Goal: Transaction & Acquisition: Purchase product/service

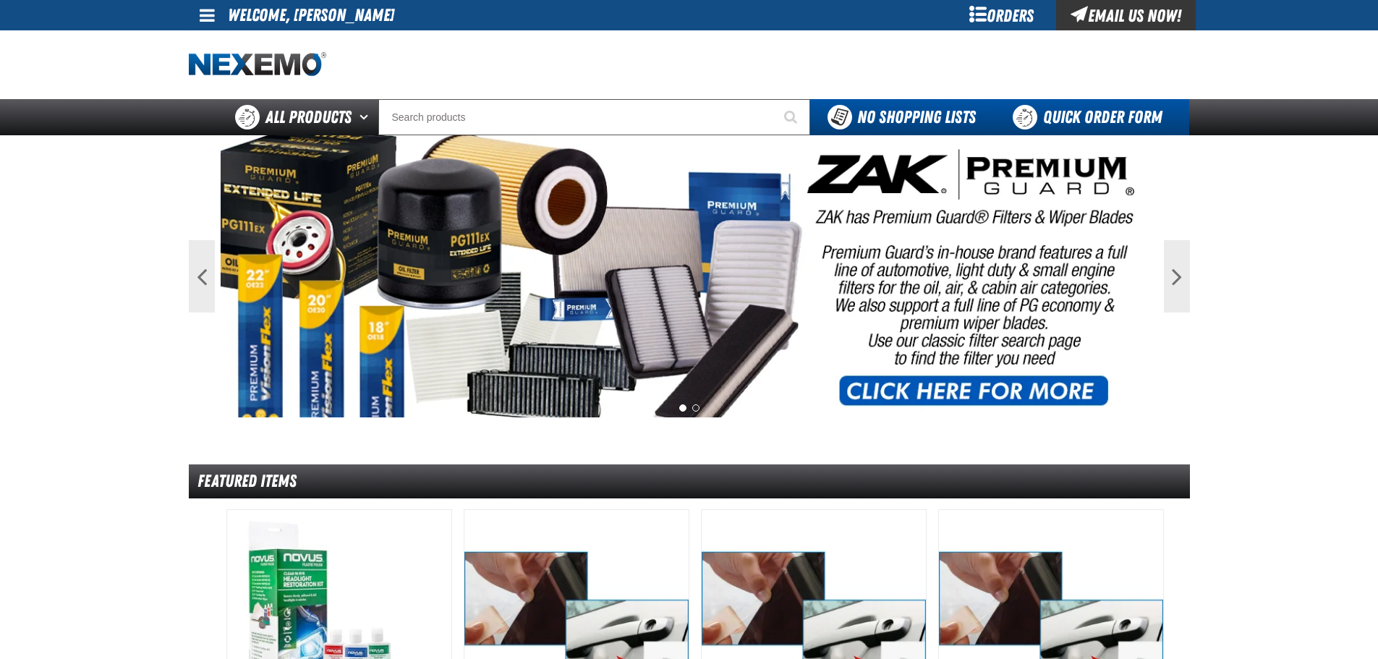
click at [1085, 115] on link "Quick Order Form" at bounding box center [1091, 117] width 196 height 36
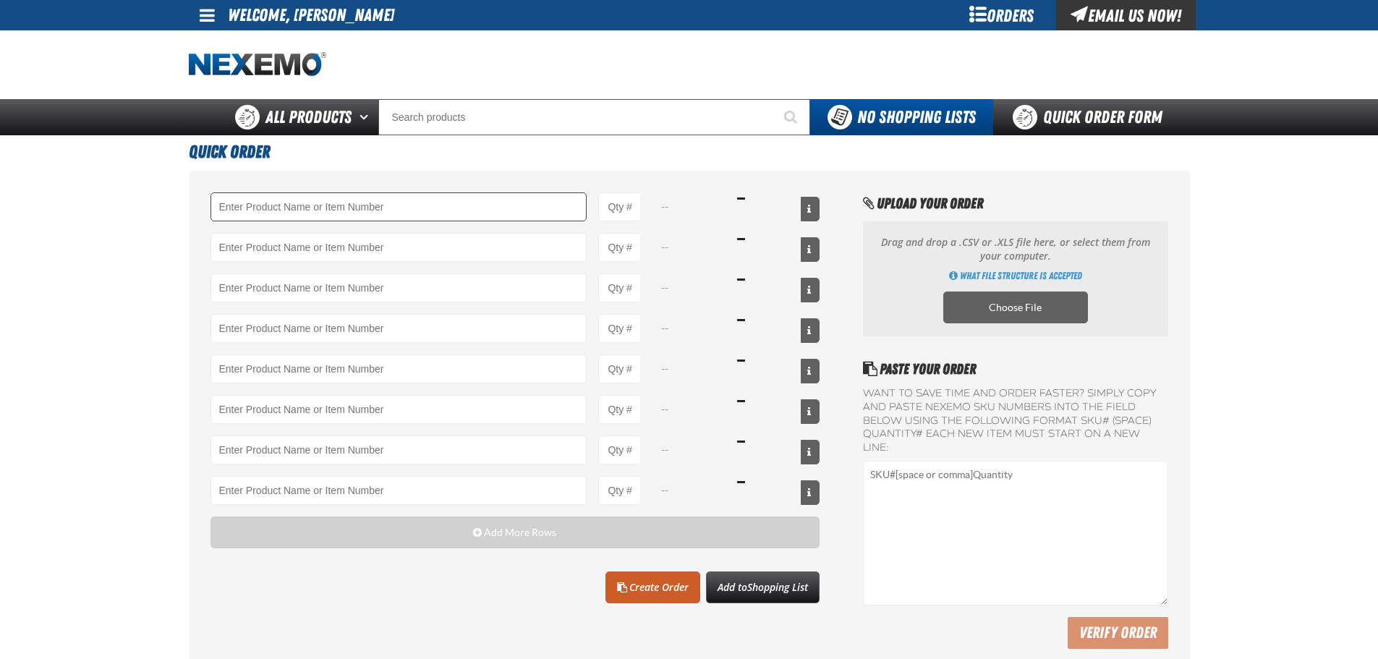
click at [323, 204] on input "Product" at bounding box center [399, 206] width 377 height 29
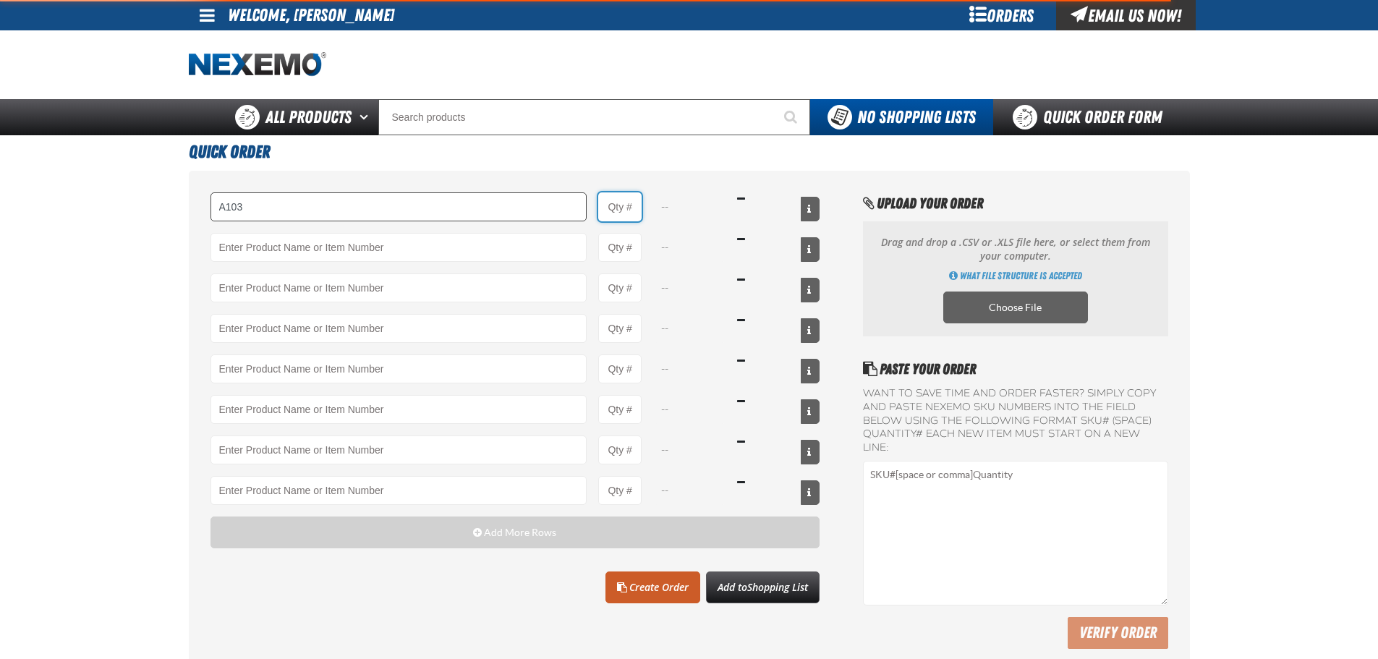
type input "A103 - Throttle Body and Intake Cleaner - ZAK Products"
type input "1"
select select "can"
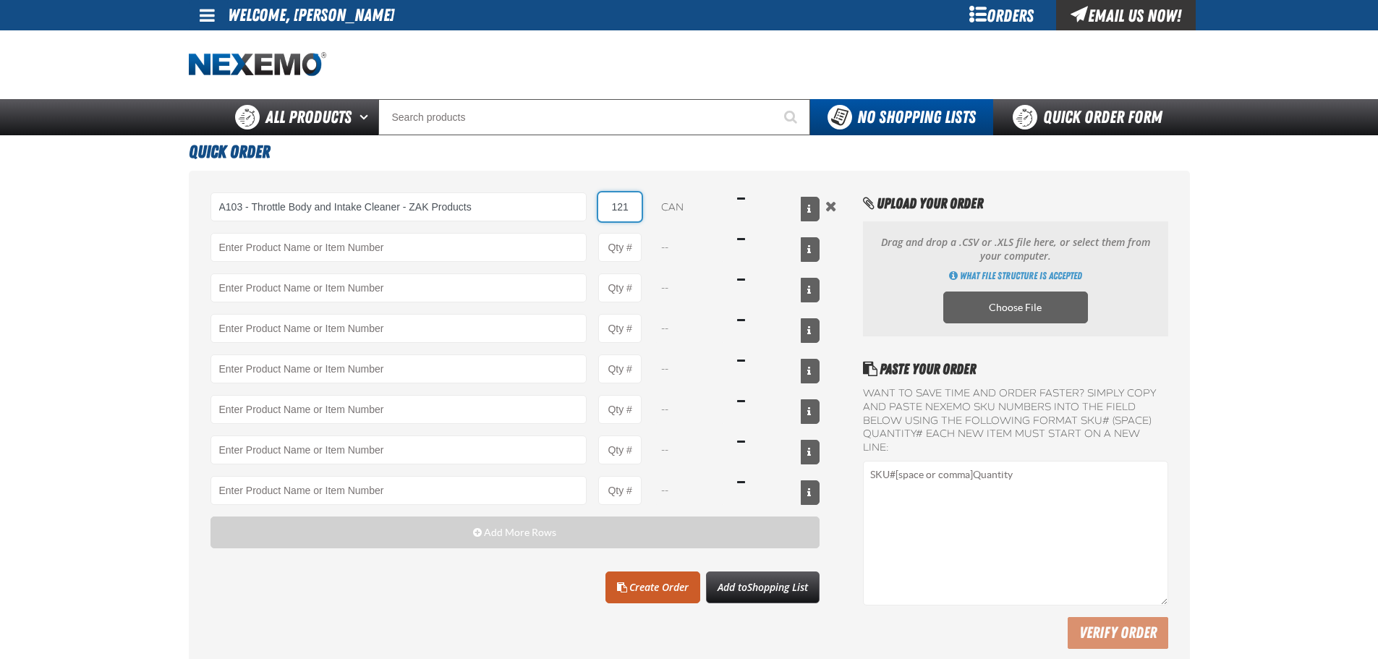
click at [616, 201] on input "121" at bounding box center [619, 206] width 43 height 29
type input "12"
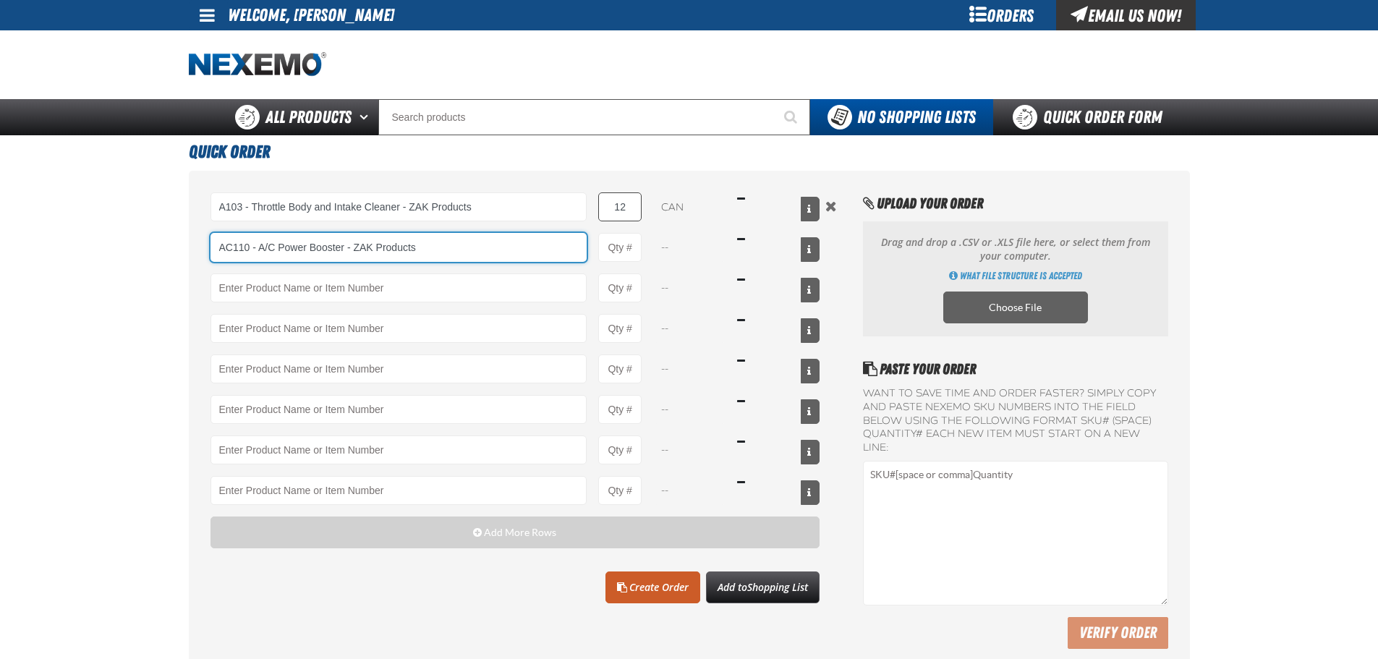
type input "AC110 - A/C Power Booster - ZAK Products"
type input "1"
select select "can"
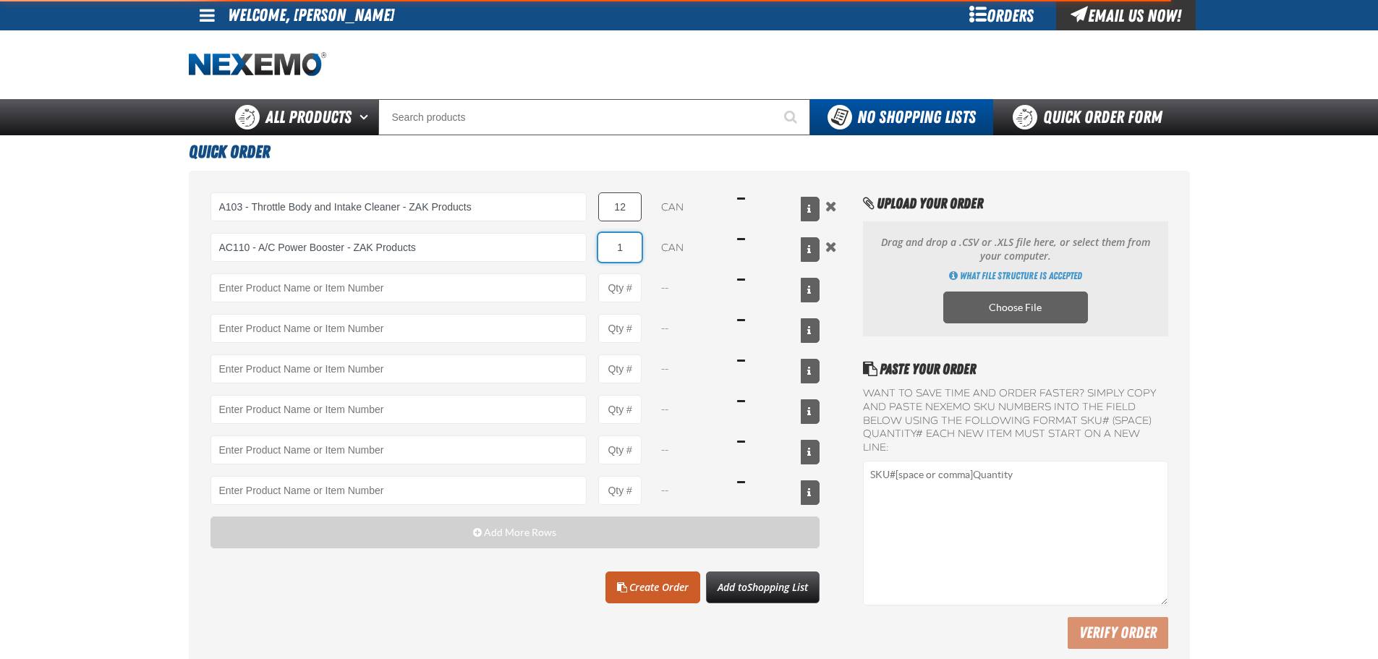
type input "AC110 - A/C Power Booster - ZAK Products"
type input "12"
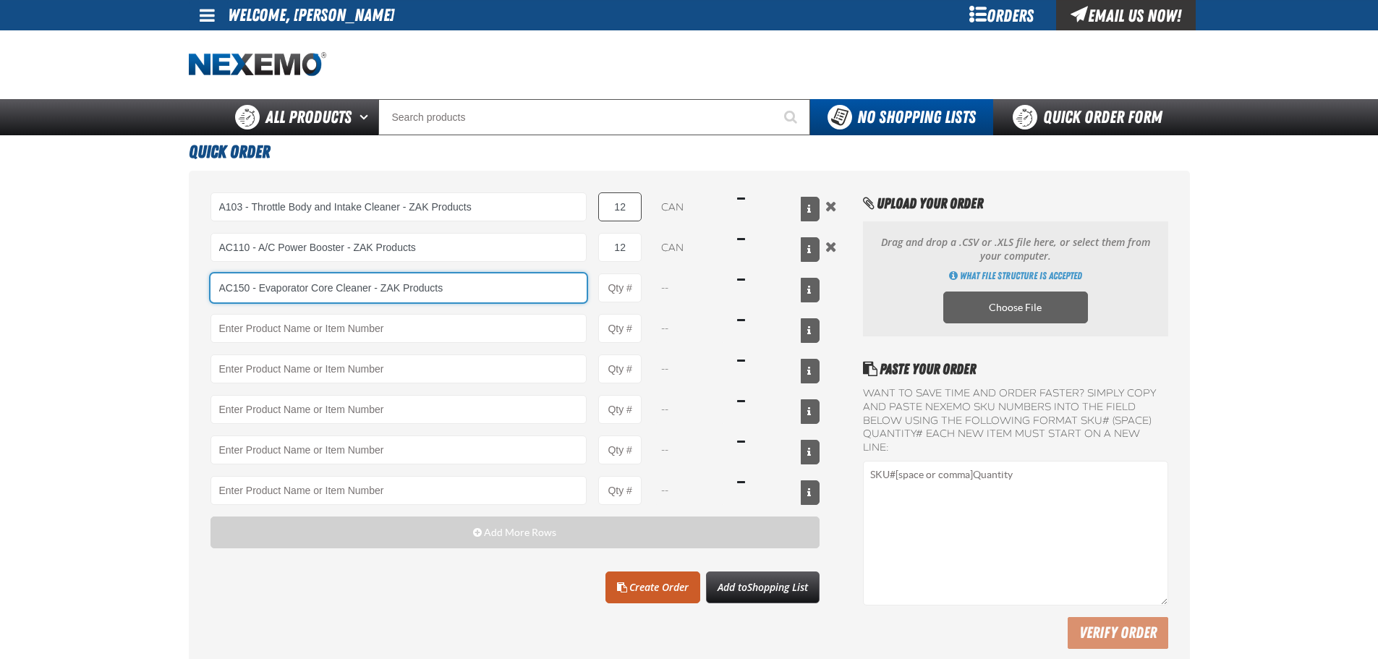
type input "AC150 - Evaporator Core Cleaner - ZAK Products"
type input "1"
select select "can"
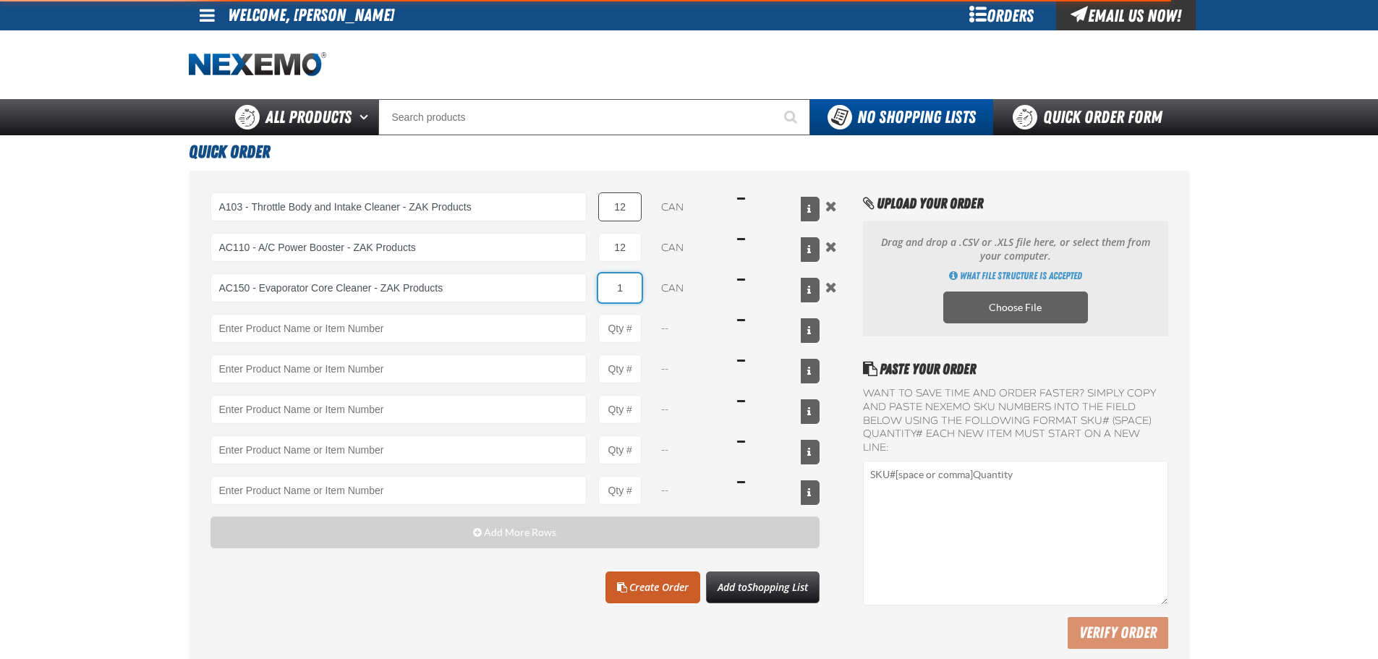
type input "AC150 - Evaporator Core Cleaner - ZAK Products"
type input "12"
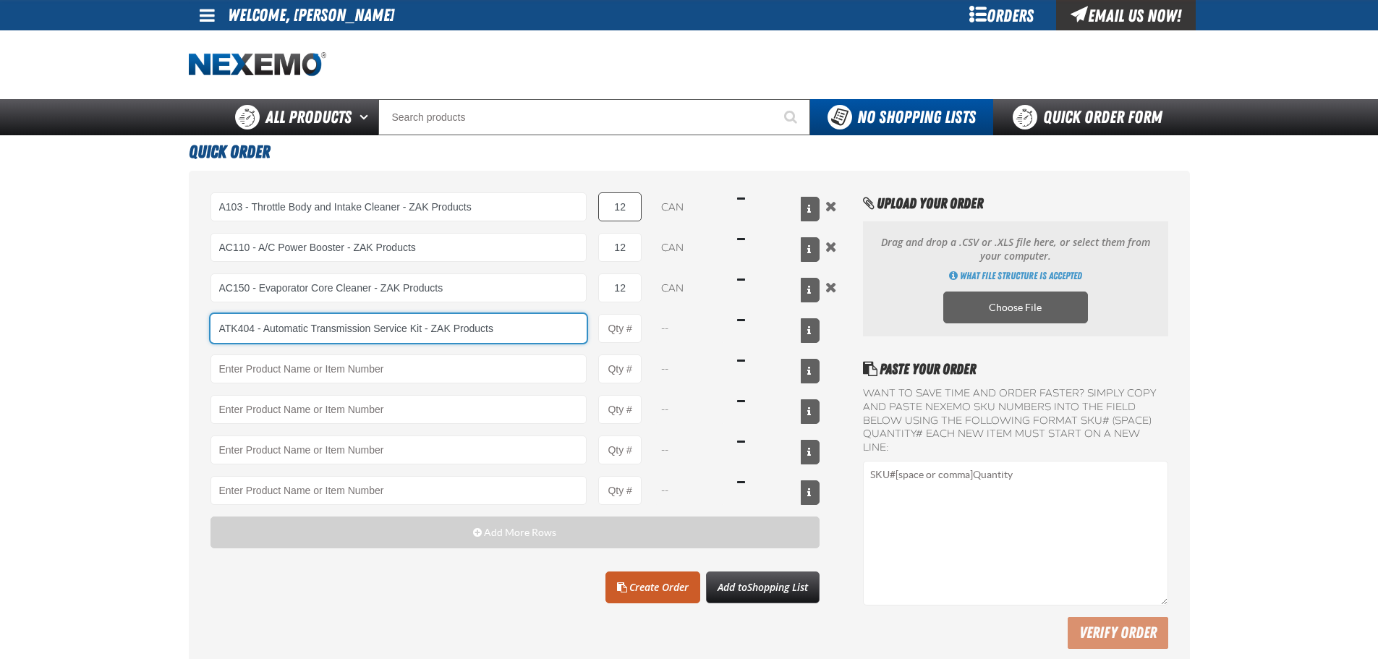
type input "ATK404 - Automatic Transmission Service Kit - ZAK Products"
type input "1"
select select "kit"
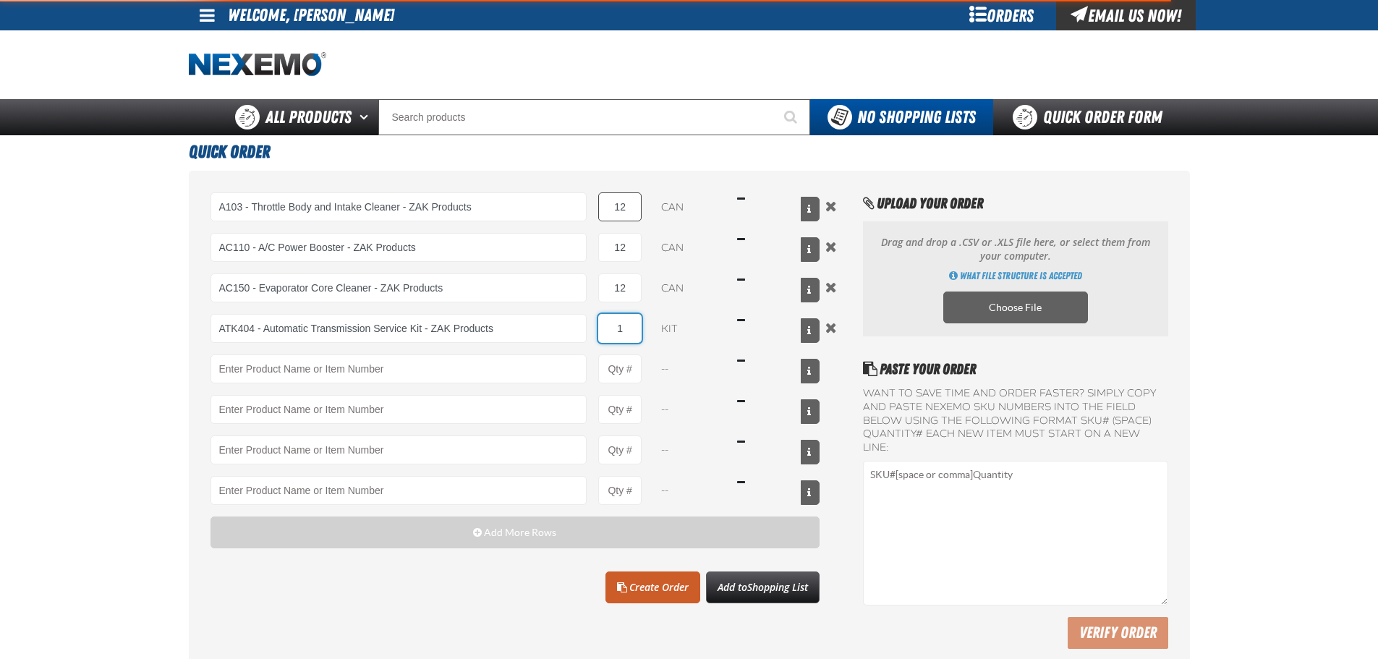
type input "ATK404 - Automatic Transmission Service Kit - ZAK Products"
type input "12"
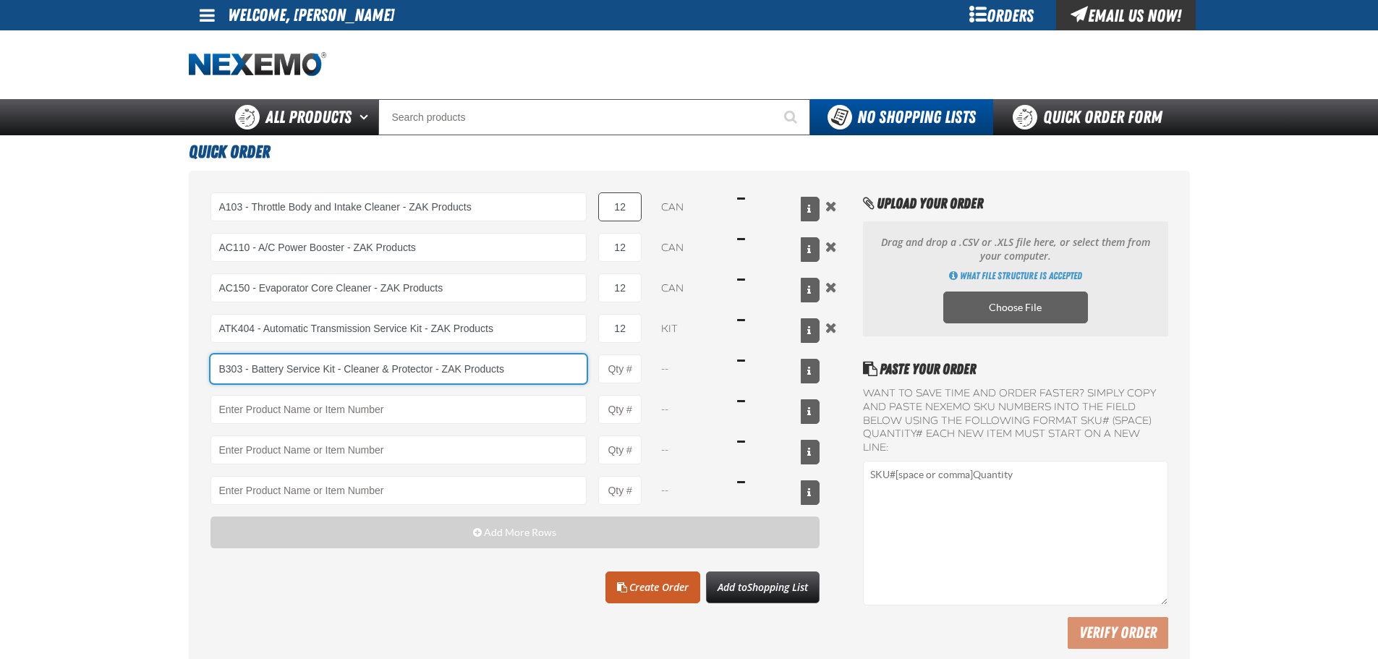
type input "B303 - Battery Service Kit - Cleaner &amp; Protector - ZAK Products"
type input "1"
type input "B303 - Battery Service Kit - Cleaner &amp; Protector - ZAK Products"
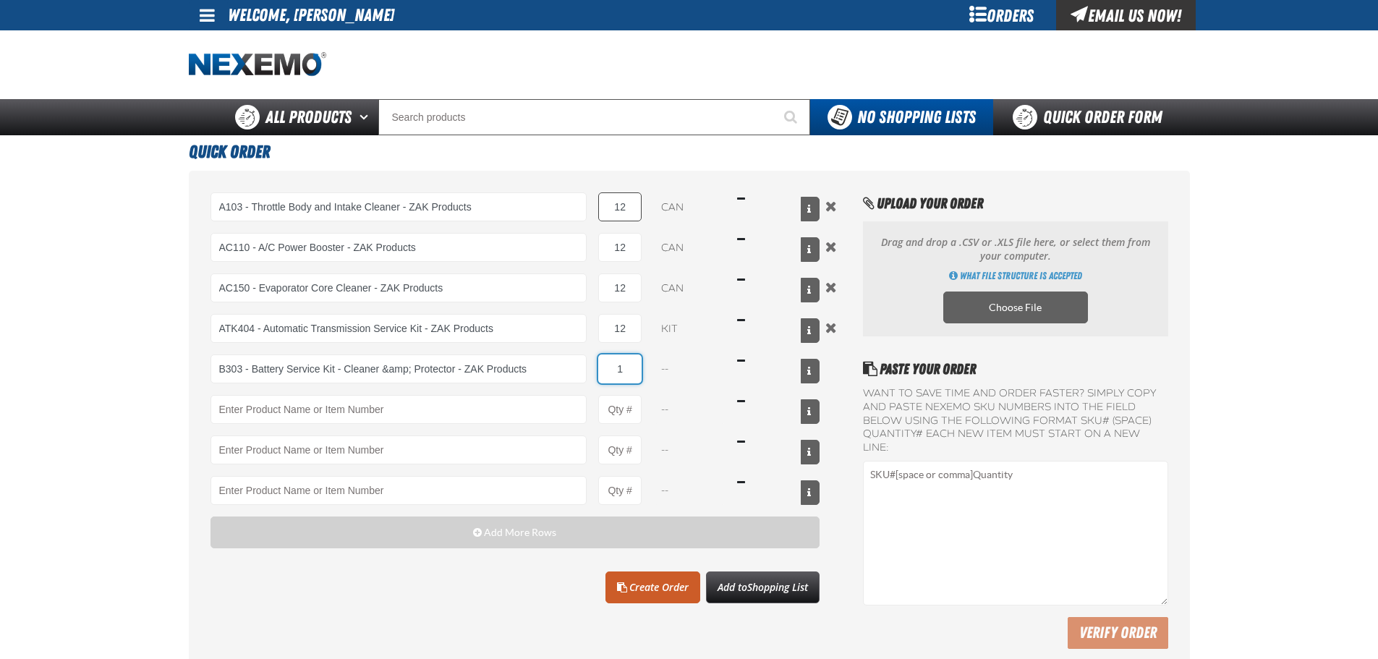
select select "kit"
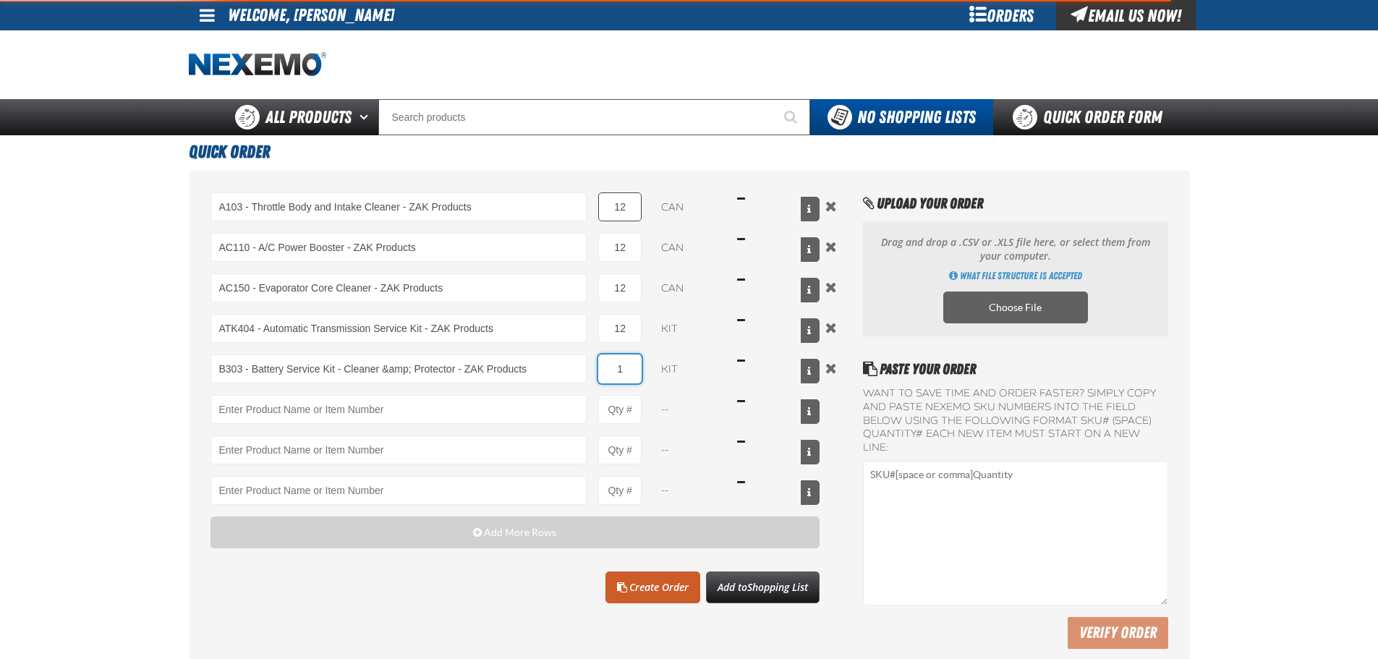
type input "B303 - Battery Service Kit - Cleaner &amp; Protector - ZAK Products"
type input "12"
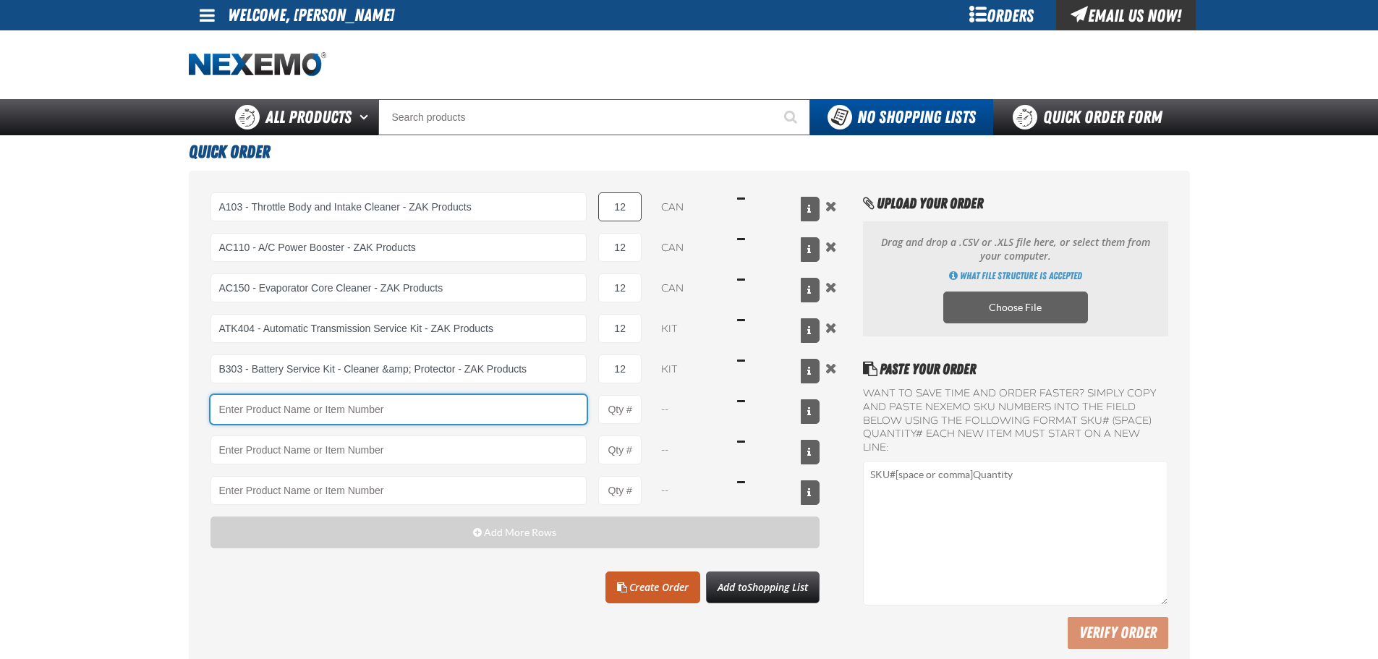
type input "C"
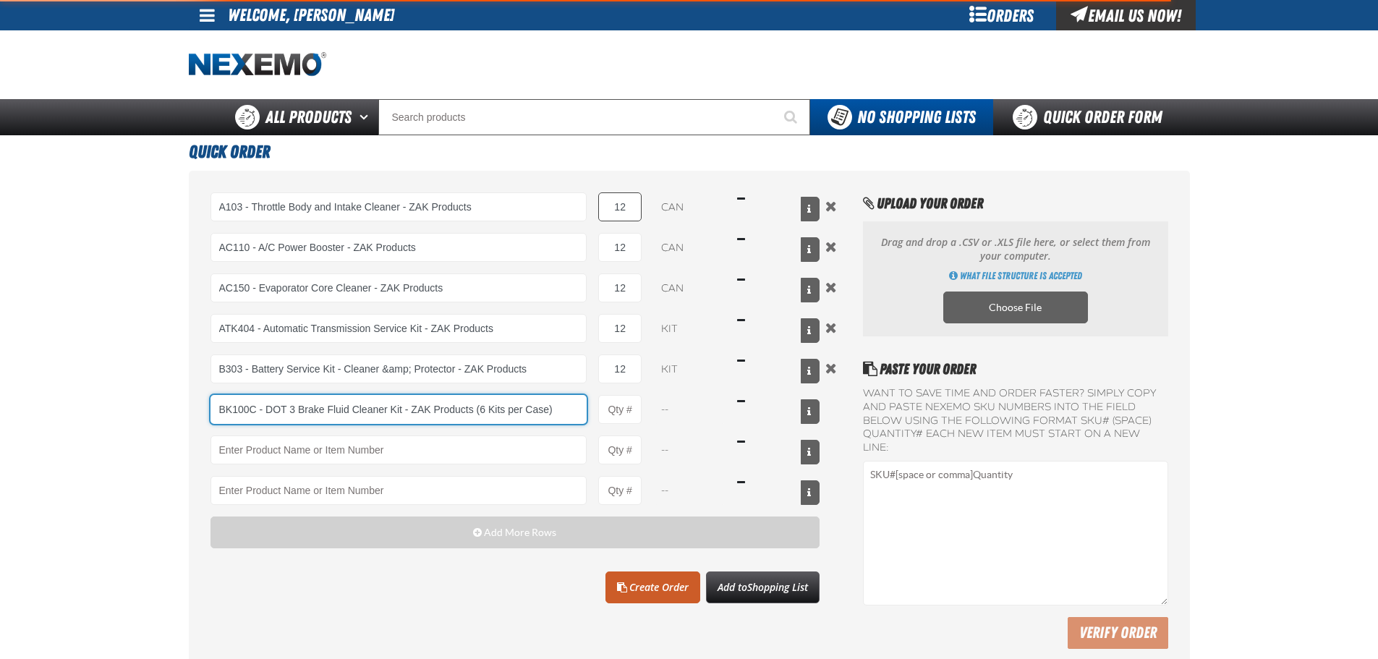
type input "BK100C - DOT 3 Brake Fluid Cleaner Kit - ZAK Products (6 Kits per Case)"
type input "1"
select select "kit"
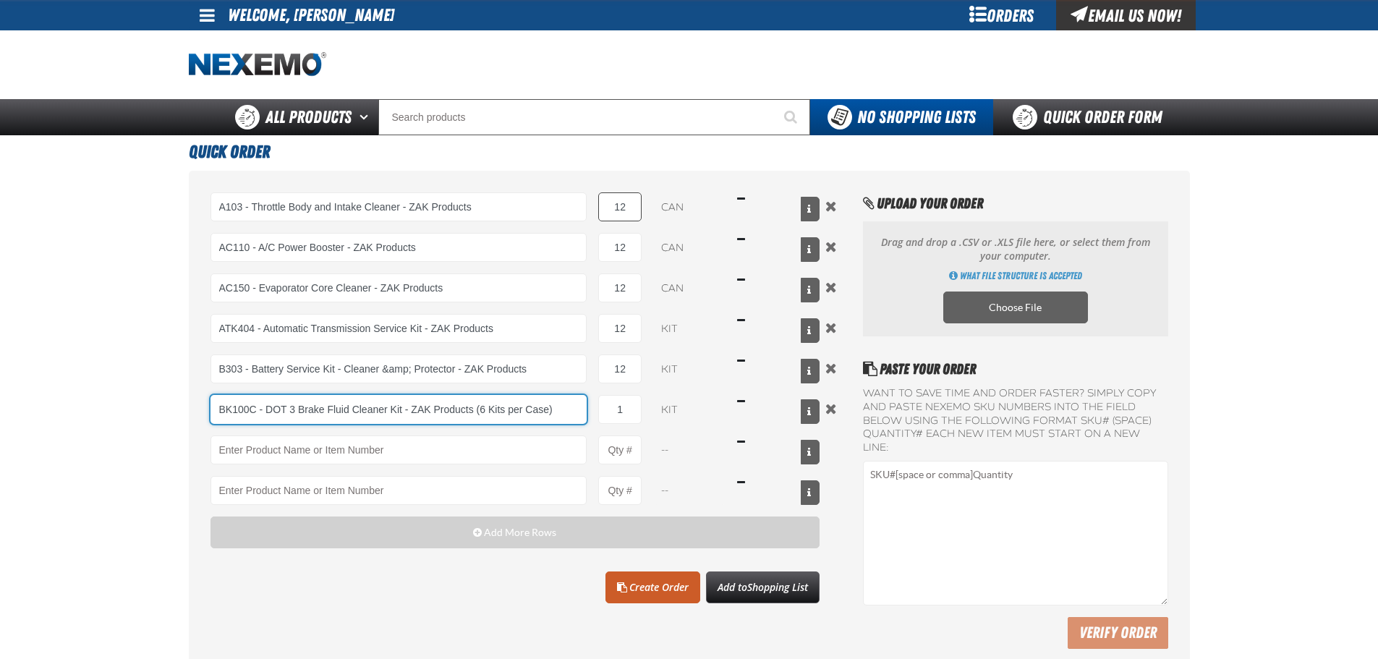
type input "BK100C - DOT 3 Brake Fluid Cleaner Kit - ZAK Products (6 Kits per Case)"
type input "6"
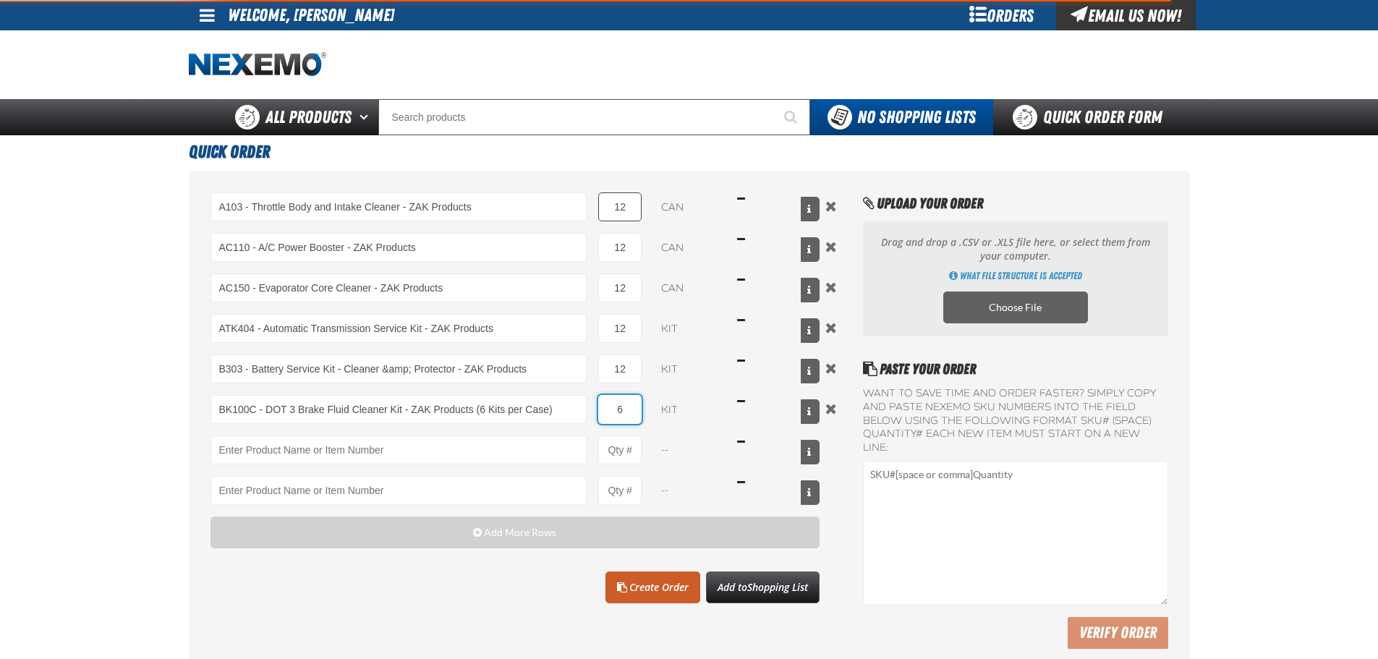
type input "BK100C - DOT 3 Brake Fluid Cleaner Kit - ZAK Products (6 Kits per Case)"
type input "60"
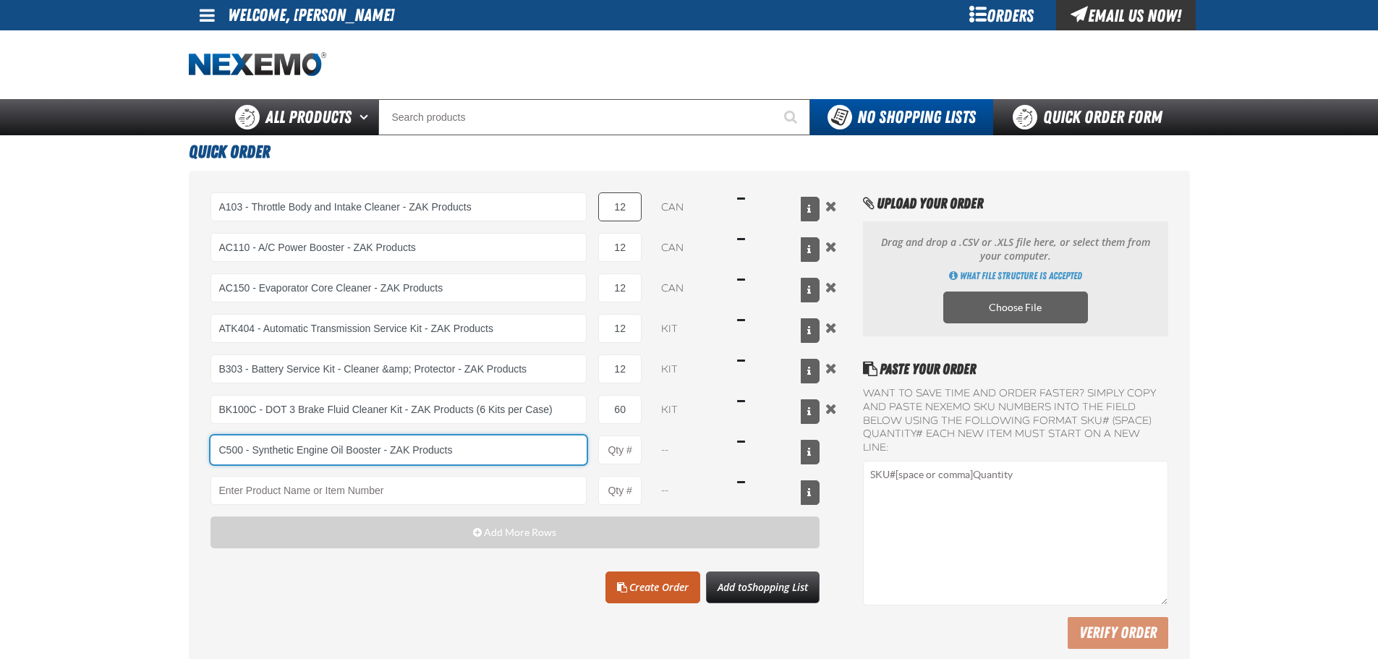
type input "C500 - Synthetic Engine Oil Booster - ZAK Products"
type input "1"
type input "C500 - Synthetic Engine Oil Booster - ZAK ProductsC"
select select "bottle"
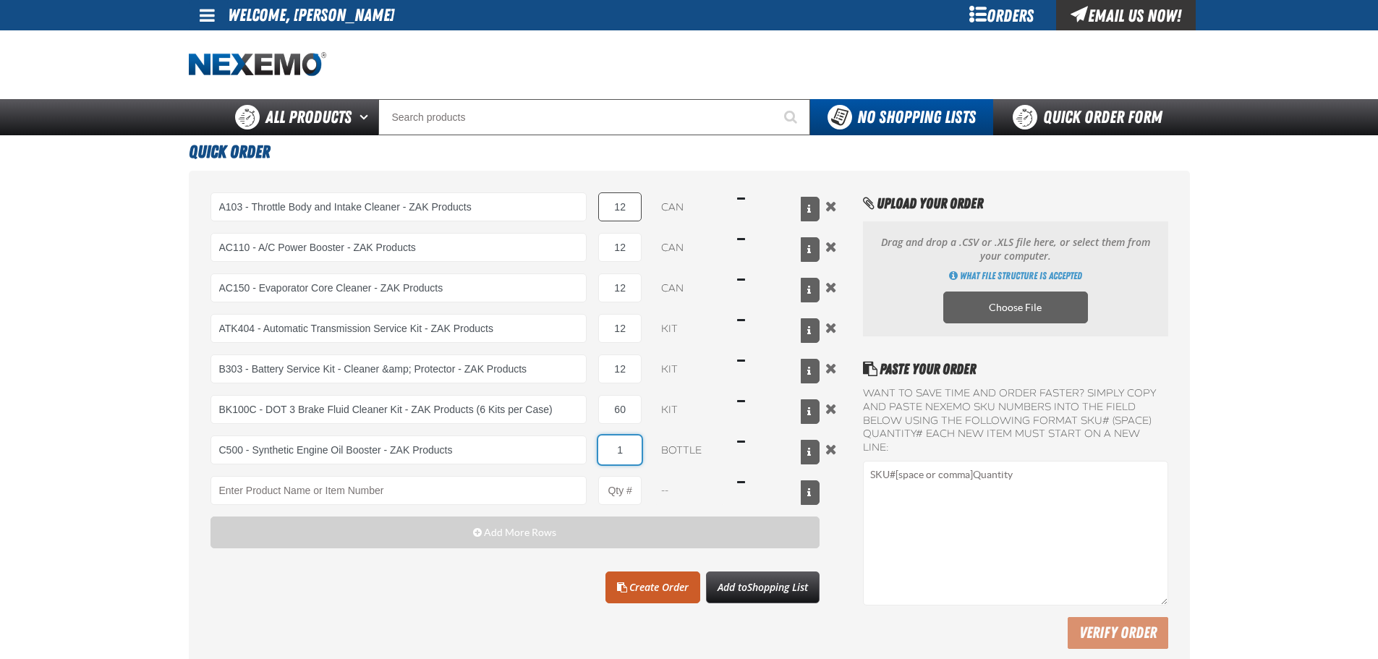
type input "C500 - Synthetic Engine Oil Booster - ZAK Products"
type input "240"
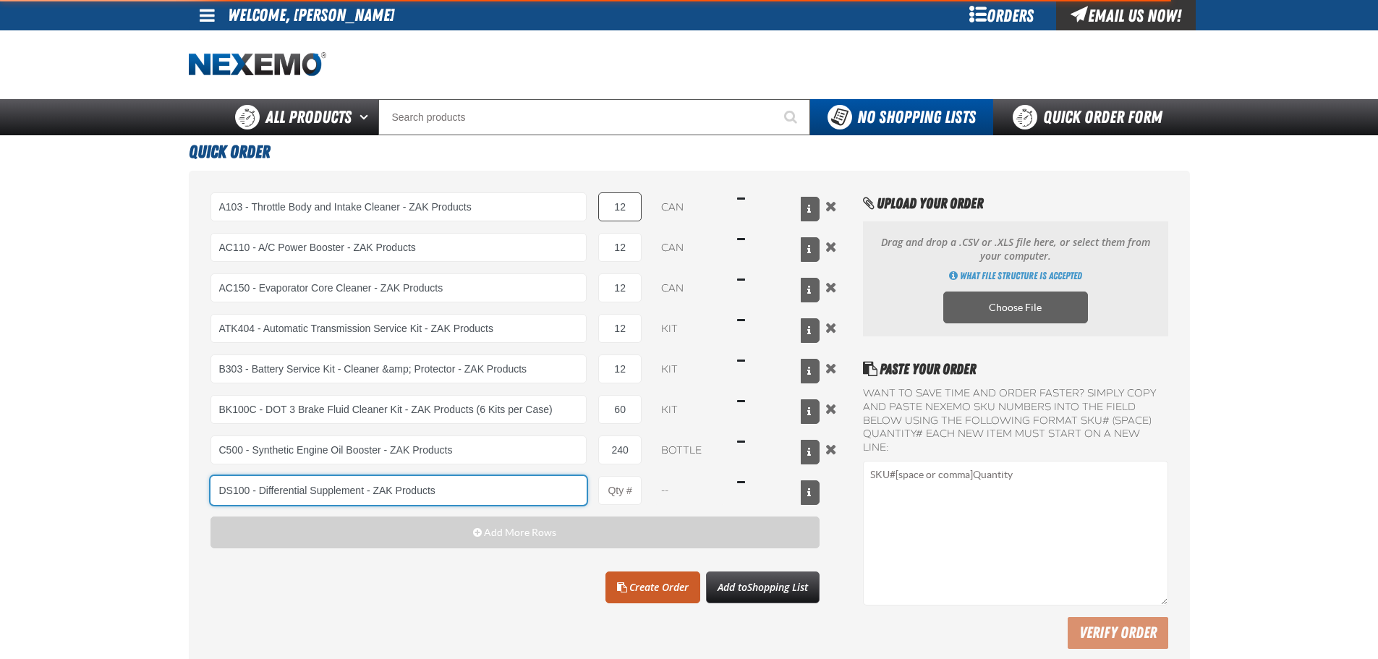
type input "DS100 - Differential Supplement - ZAK Products"
type input "1"
select select "bottle"
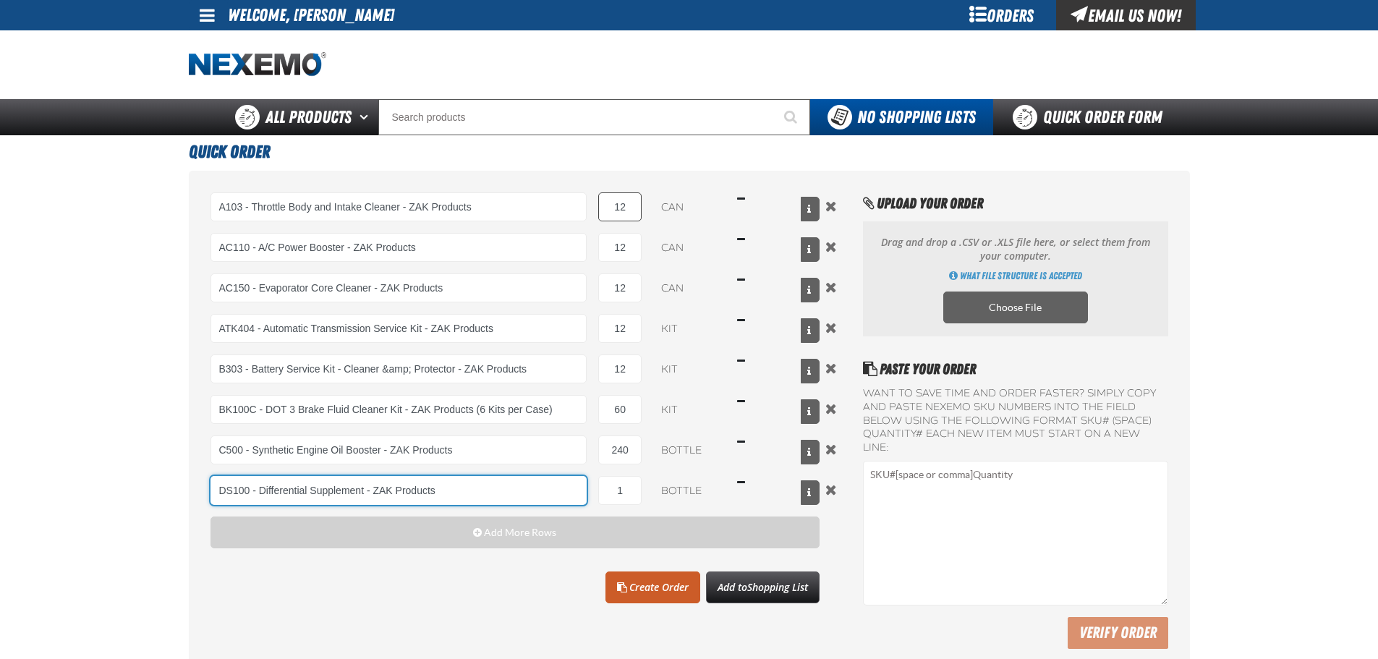
type input "DS100 - Differential Supplement - ZAK Products"
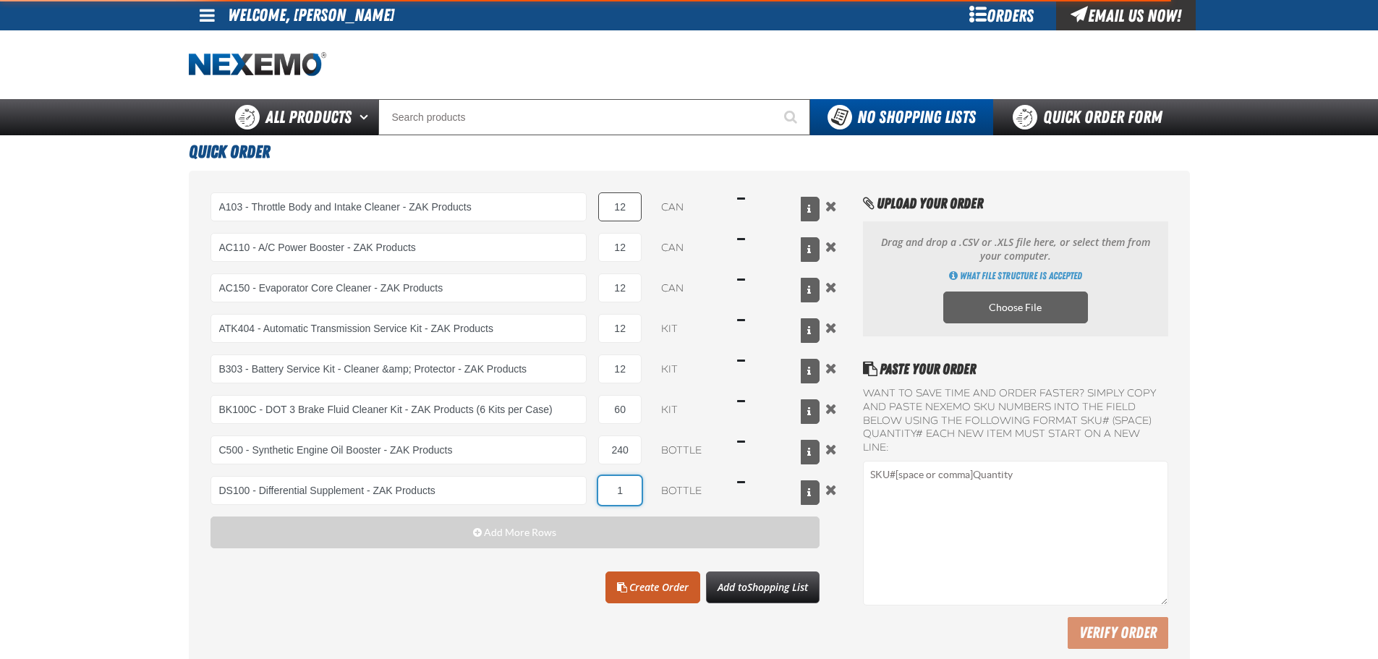
type input "12"
type input "DS100 - Differential Supplement - ZAK Products"
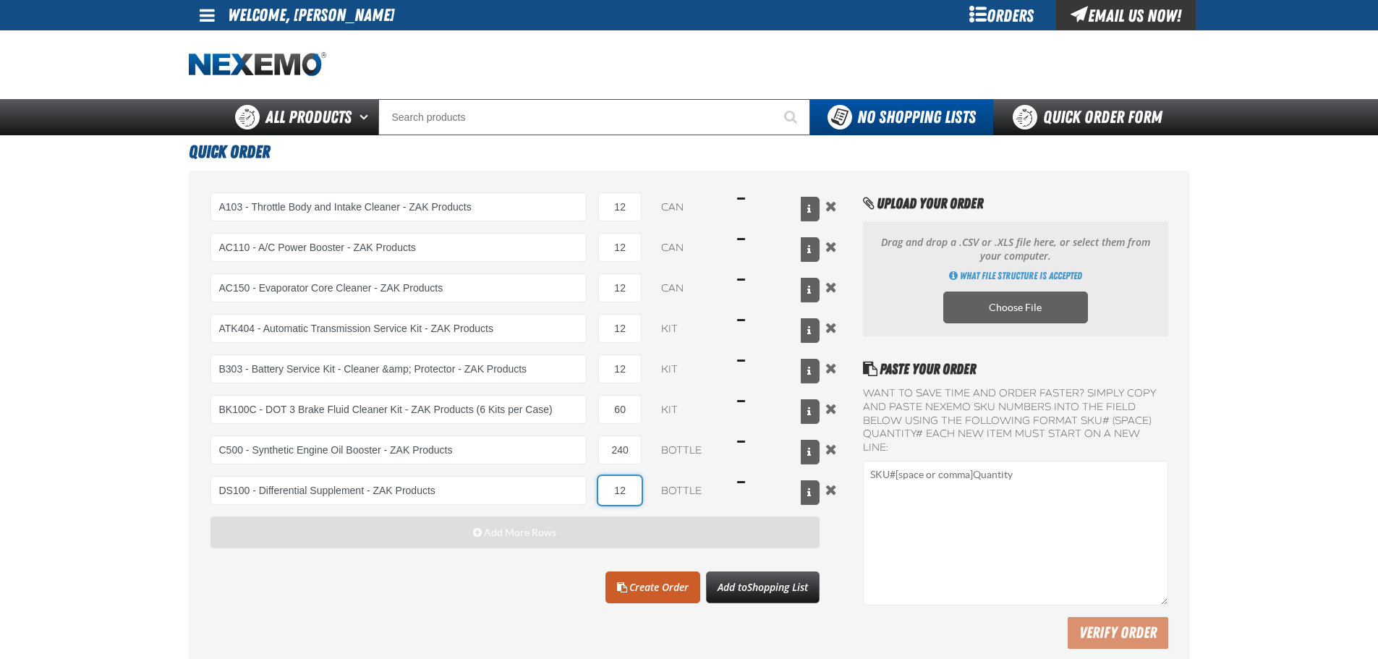
type input "12"
click at [494, 544] on button "Add More Rows" at bounding box center [516, 533] width 610 height 32
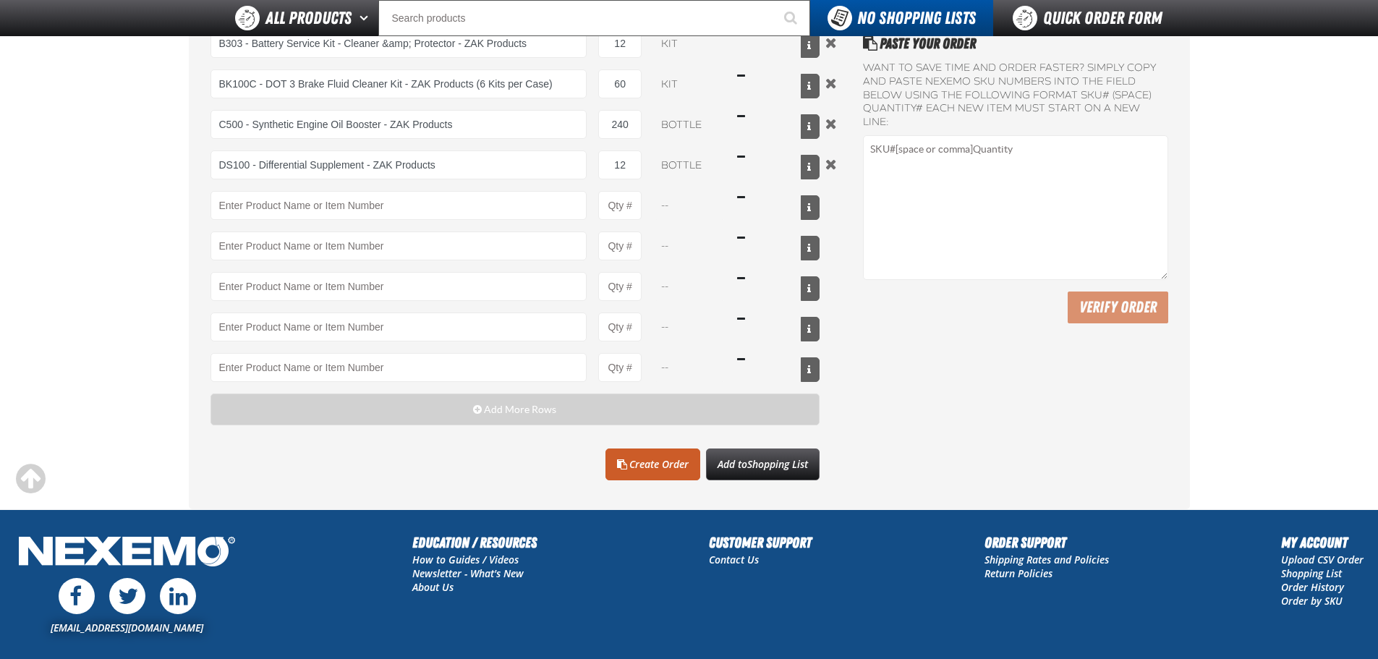
scroll to position [145, 0]
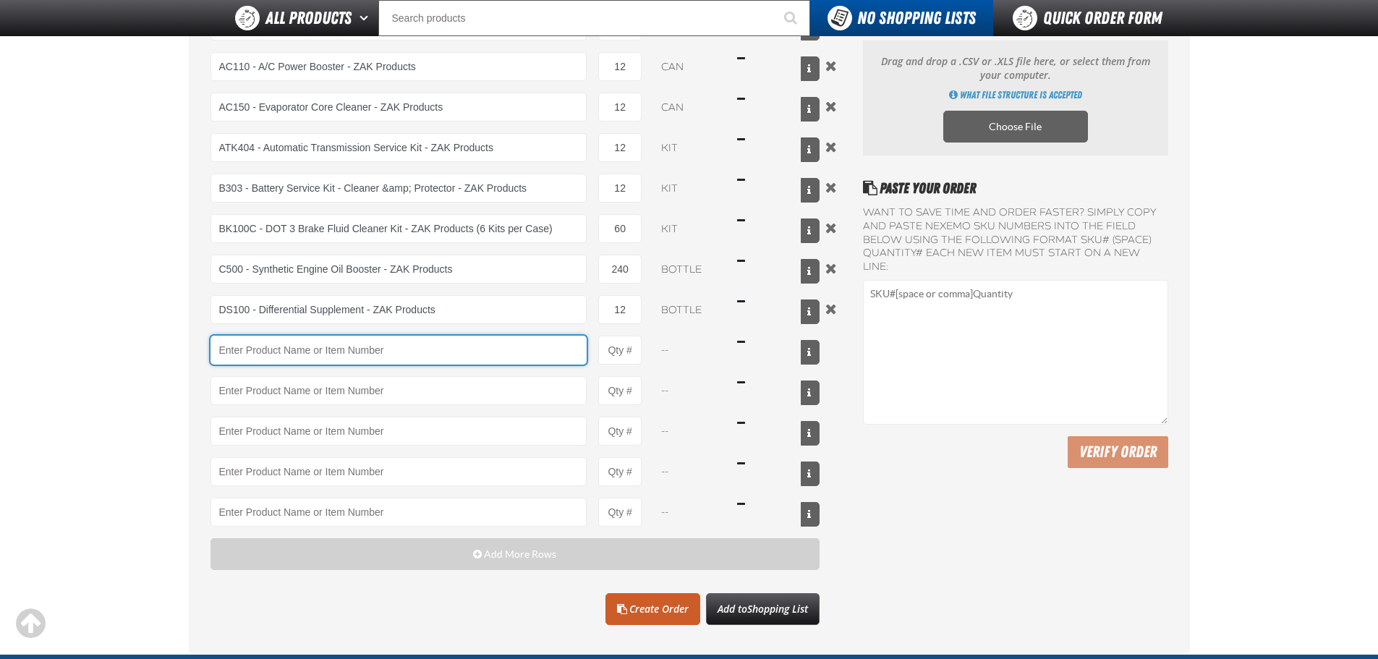
click at [294, 351] on input "Product" at bounding box center [399, 350] width 377 height 29
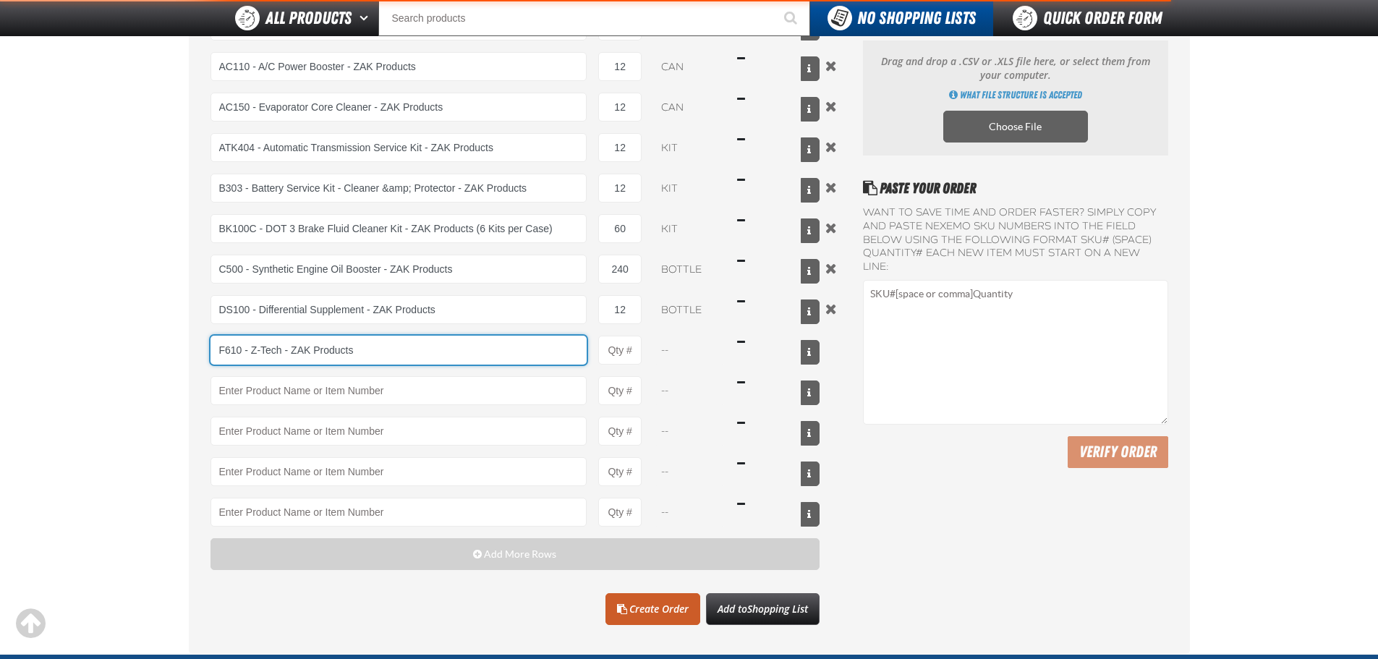
type input "F610 - Z-Tech - ZAK Products"
type input "1"
select select "bottle"
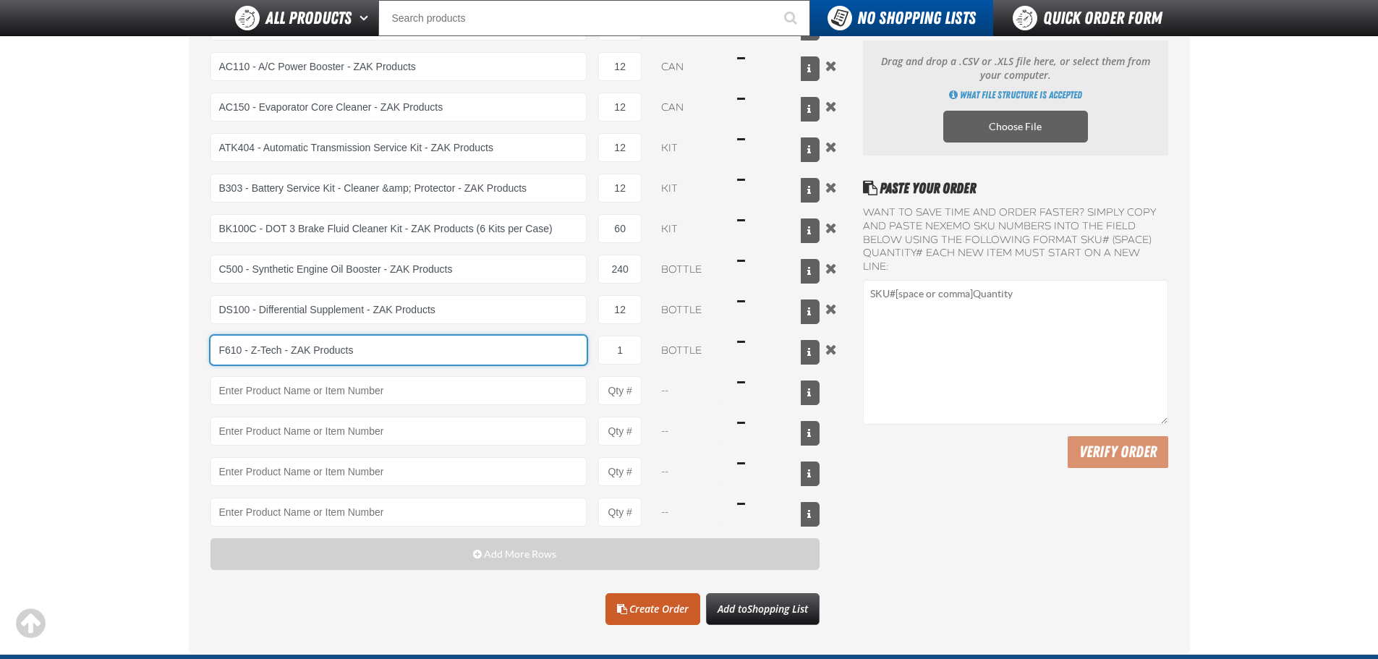
type input "F610 - Z-Tech - ZAK Products"
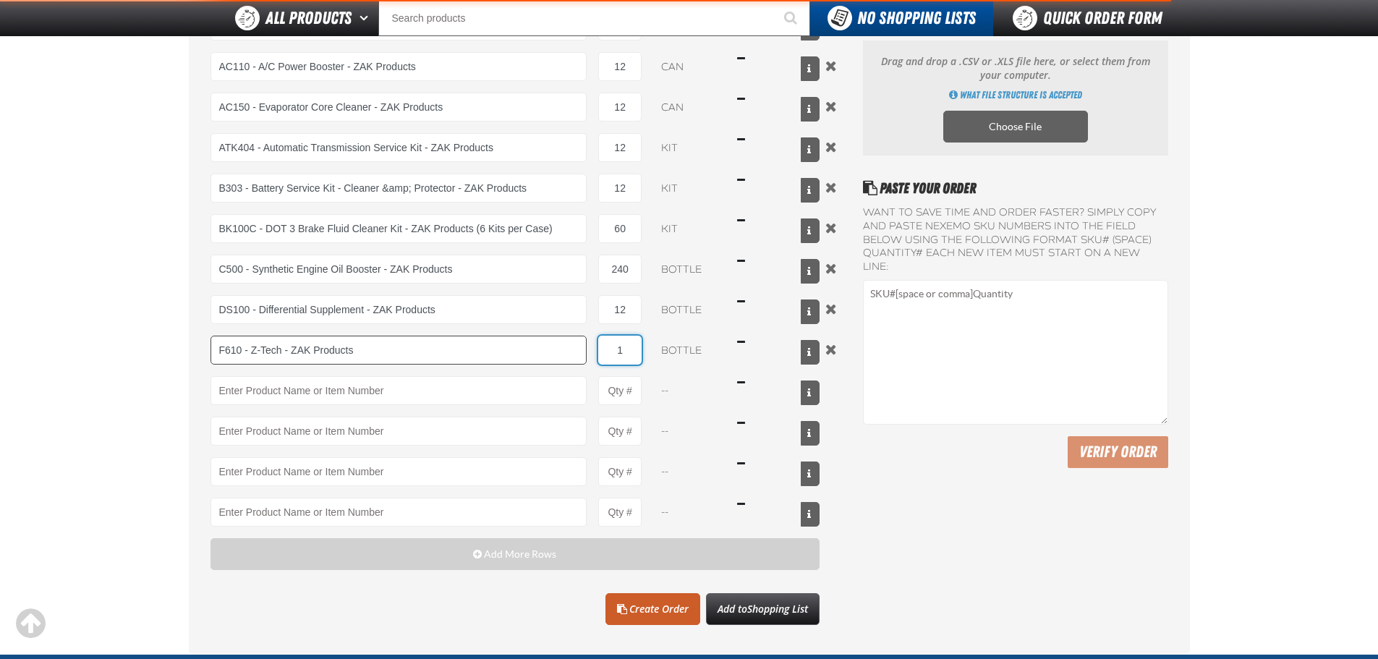
type input "14"
type input "F610 - Z-Tech - ZAK Products"
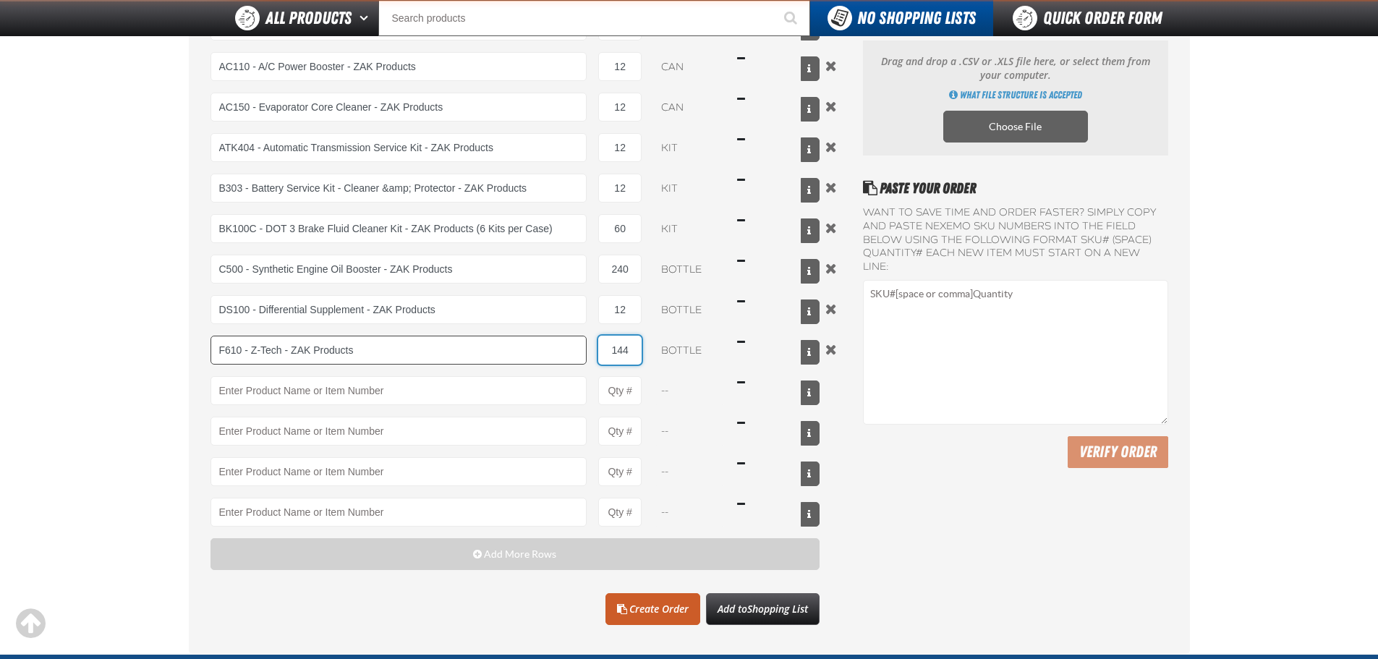
type input "144"
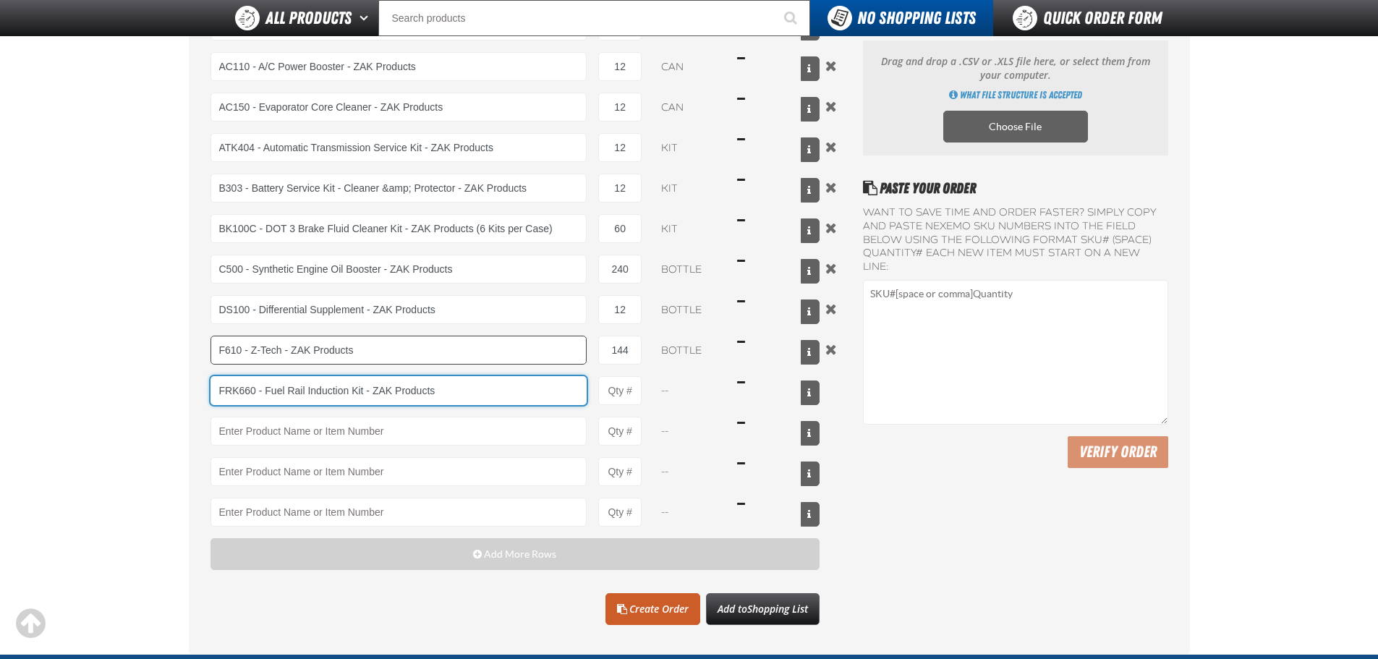
type input "FRK660 - Fuel Rail Induction Kit - ZAK Products"
type input "1"
select select "kit"
type input "FRK660 - Fuel Rail Induction Kit - ZAK Products"
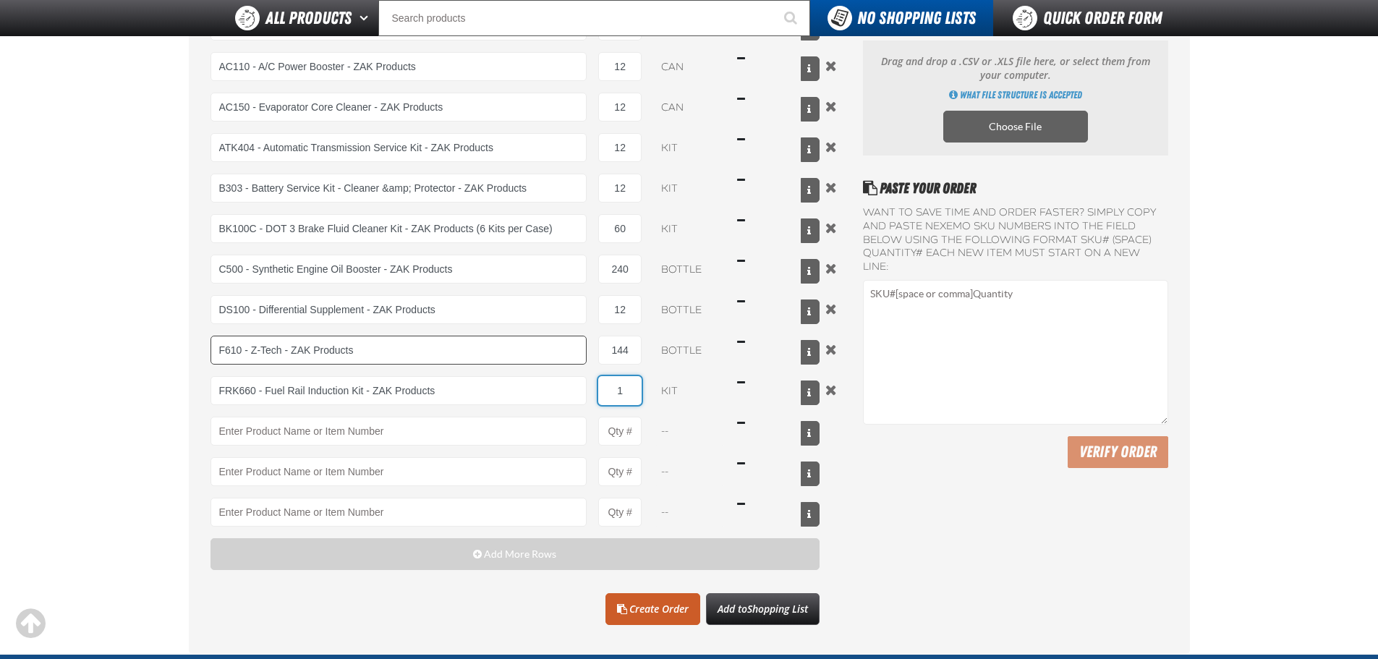
type input "12"
type input "FRK660 - Fuel Rail Induction Kit - ZAK Products"
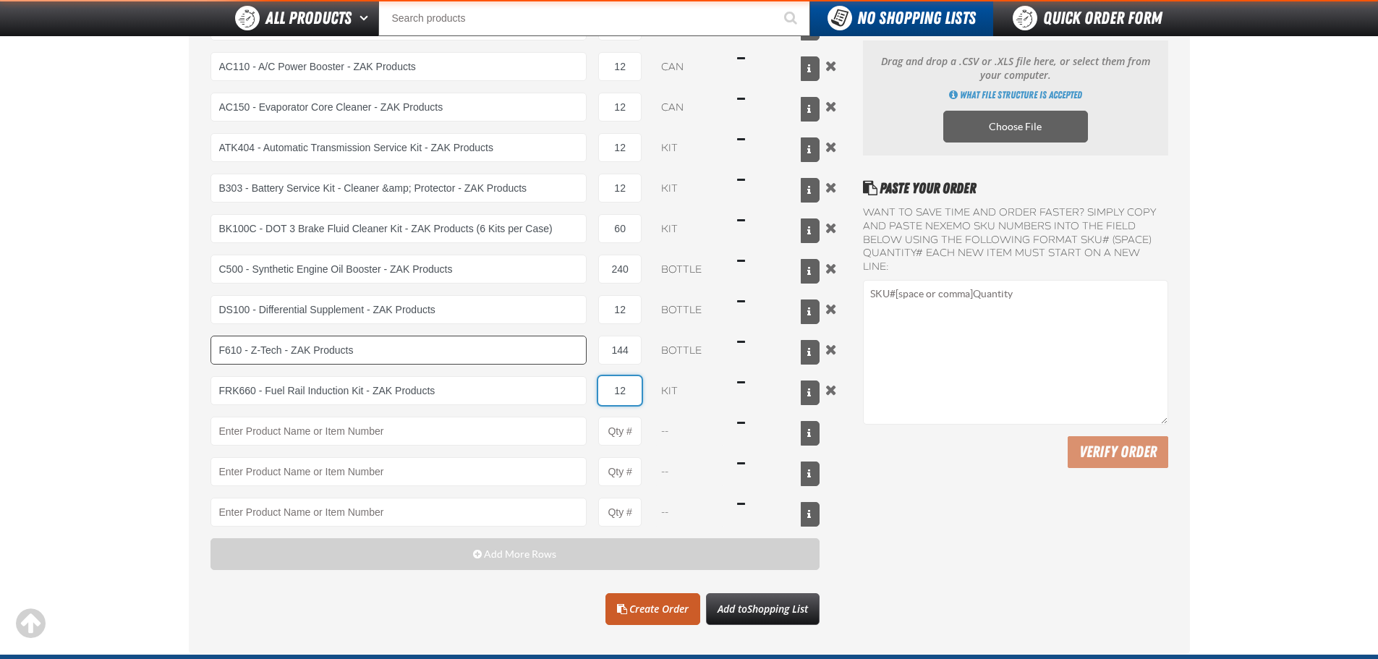
type input "12"
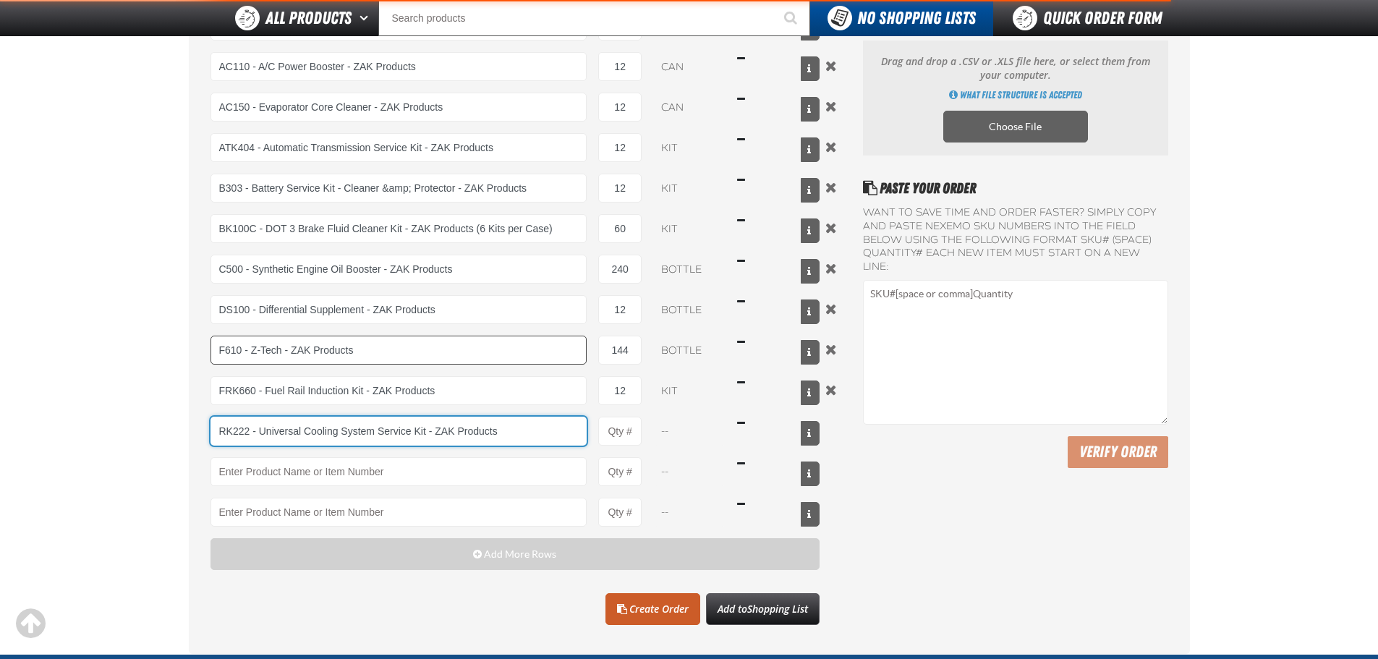
type input "RK222 - Universal Cooling System Service Kit - ZAK Products"
type input "1"
select select "kit"
type input "RK222 - Universal Cooling System Service Kit - ZAK Products"
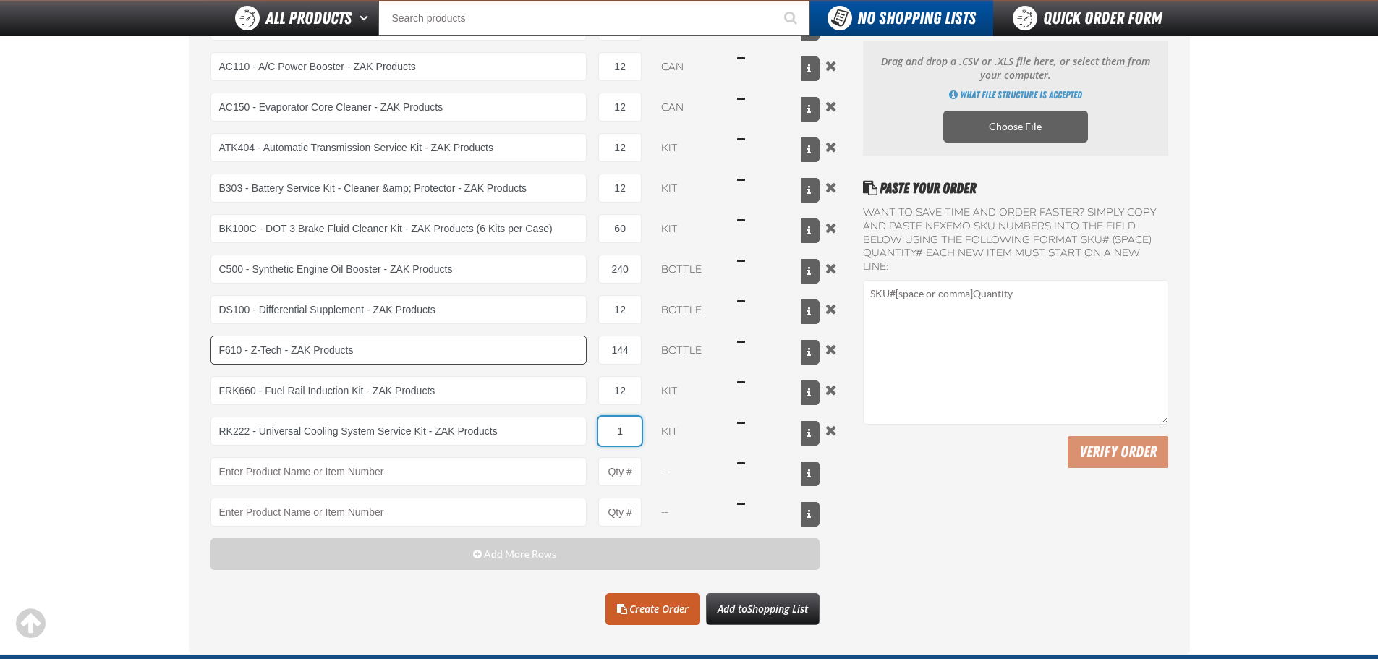
type input "2"
type input "RK222 - Universal Cooling System Service Kit - ZAK Products"
type input "24"
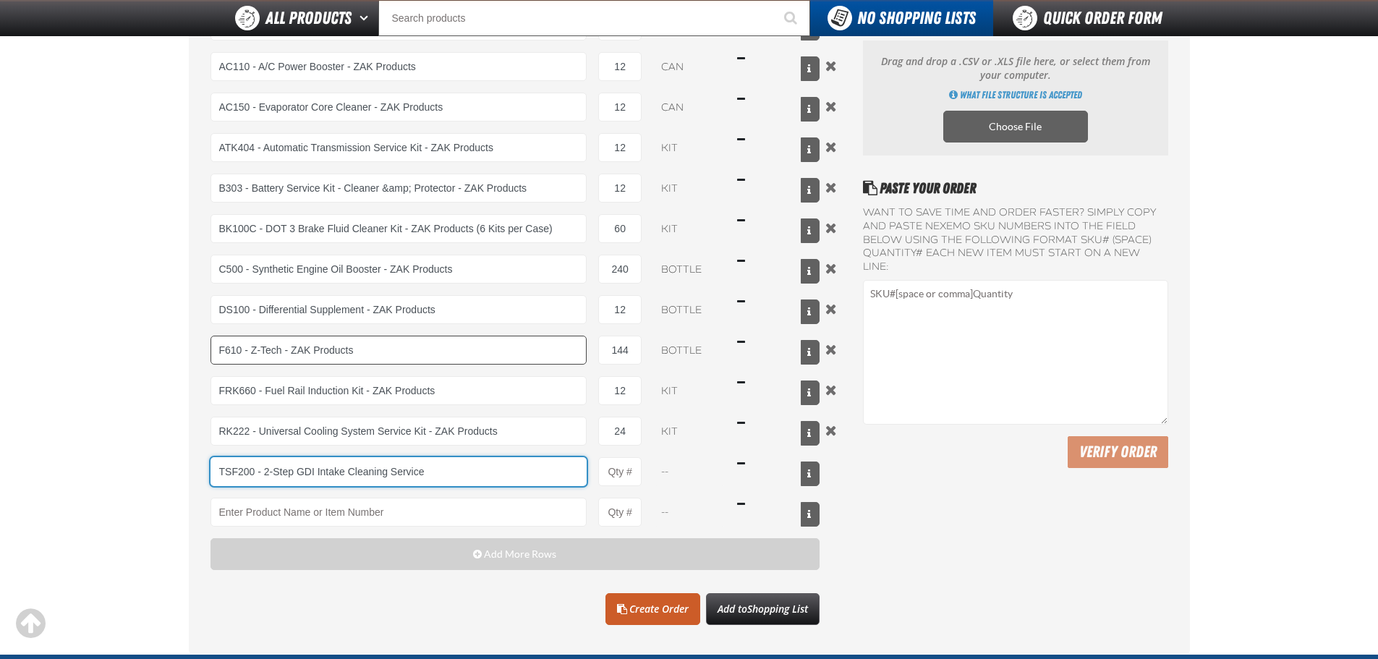
type input "TSF200 - 2-Step GDI Intake Cleaning Service"
type input "1"
select select "kit"
type input "TSF200 - 2-Step GDI Intake Cleaning Service"
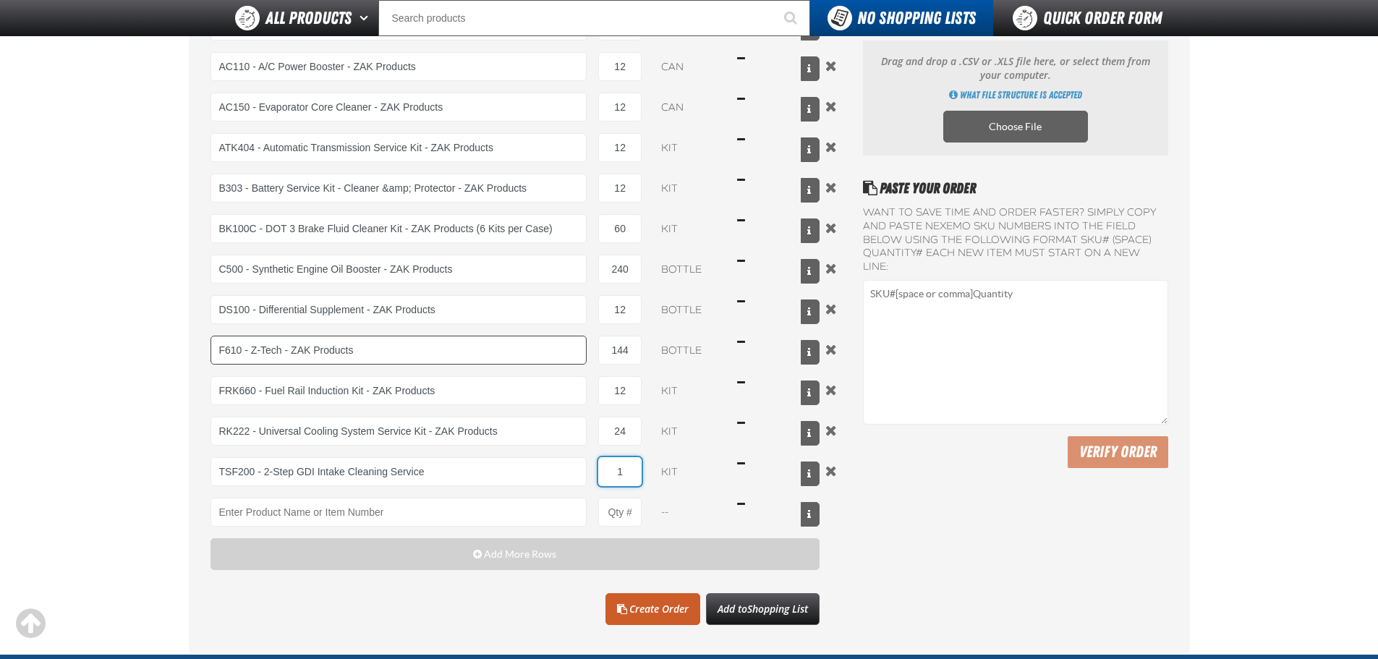
type input "12"
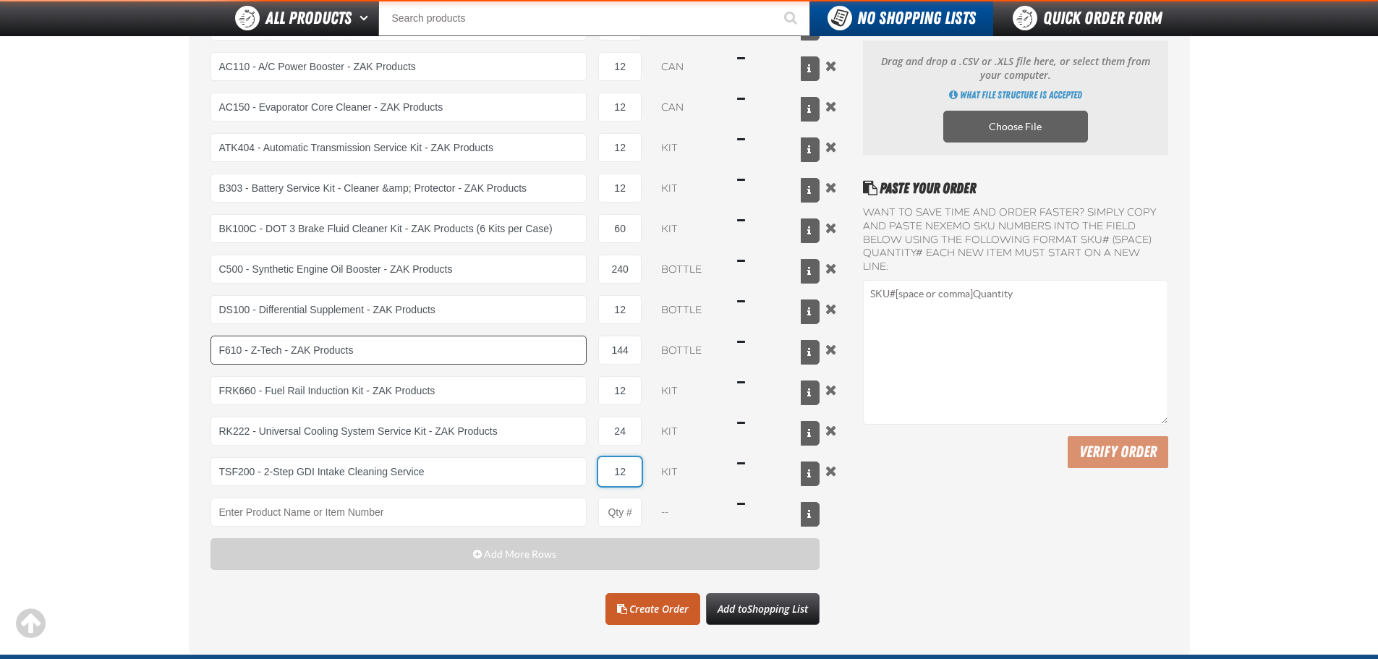
type input "TSF200 - 2-Step GDI Intake Cleaning Service"
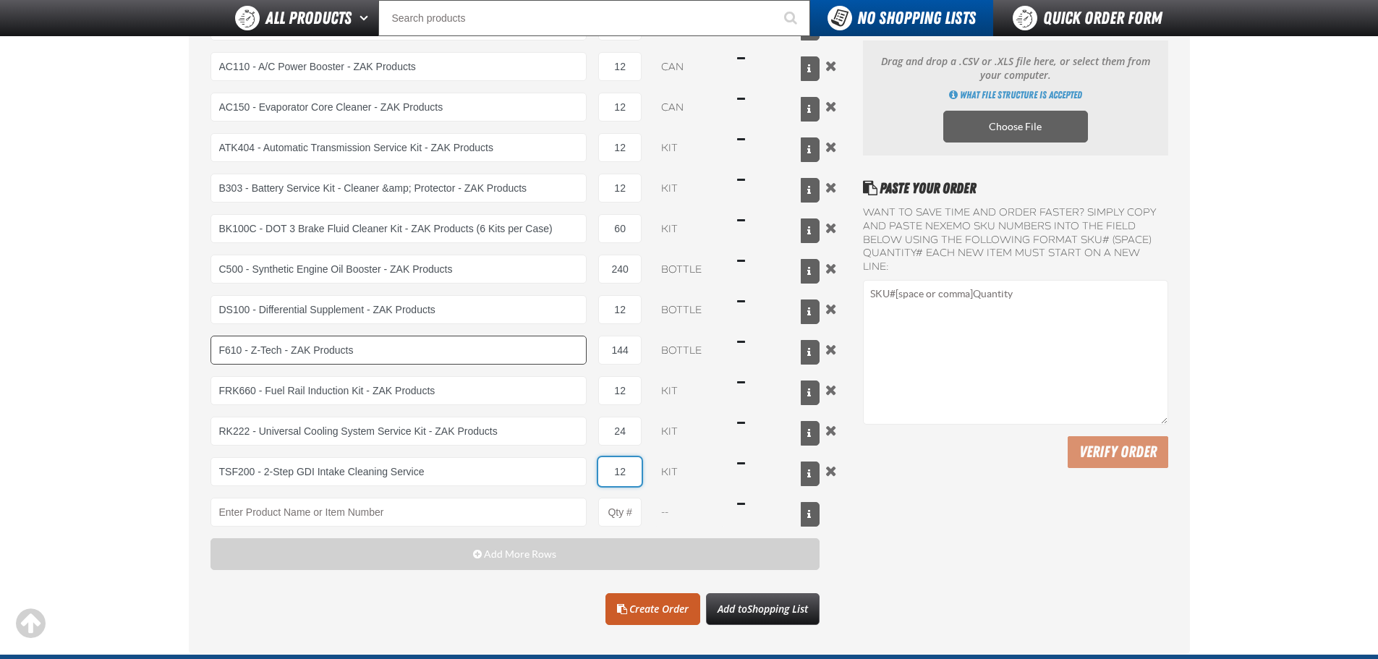
type input "12"
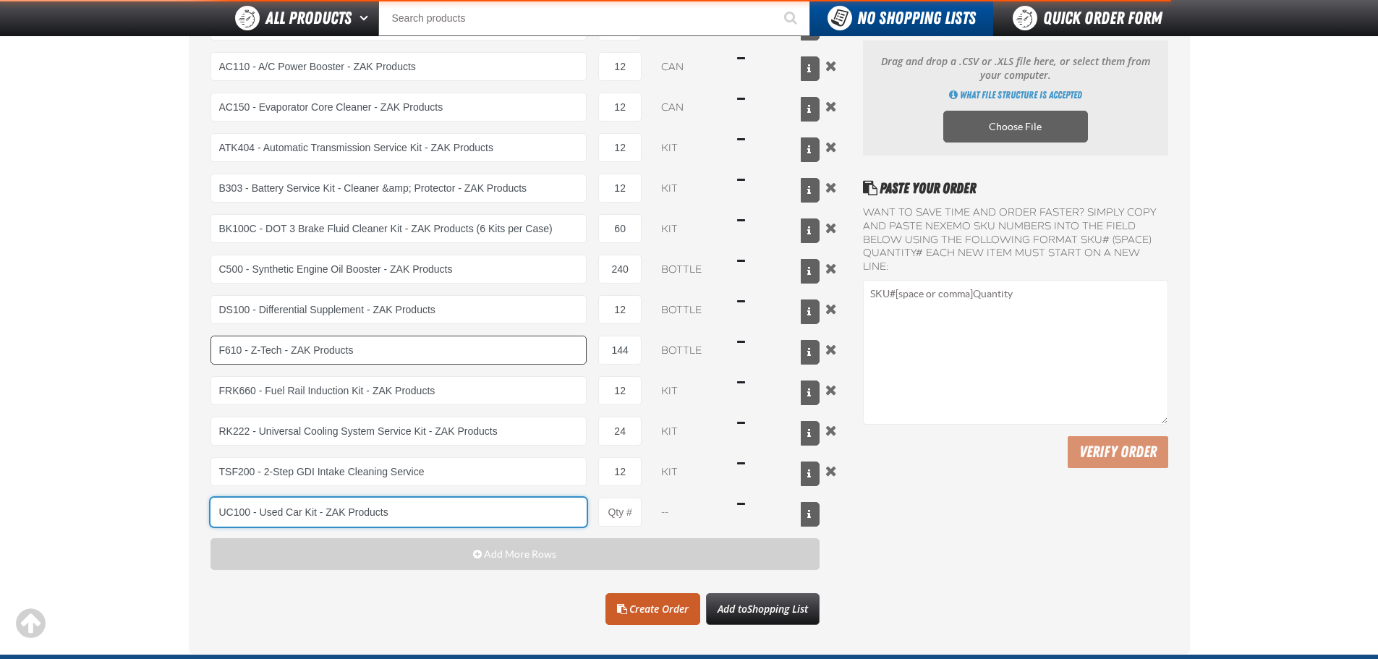
type input "UC100 - Used Car Kit - ZAK Products"
type input "1"
select select "kit"
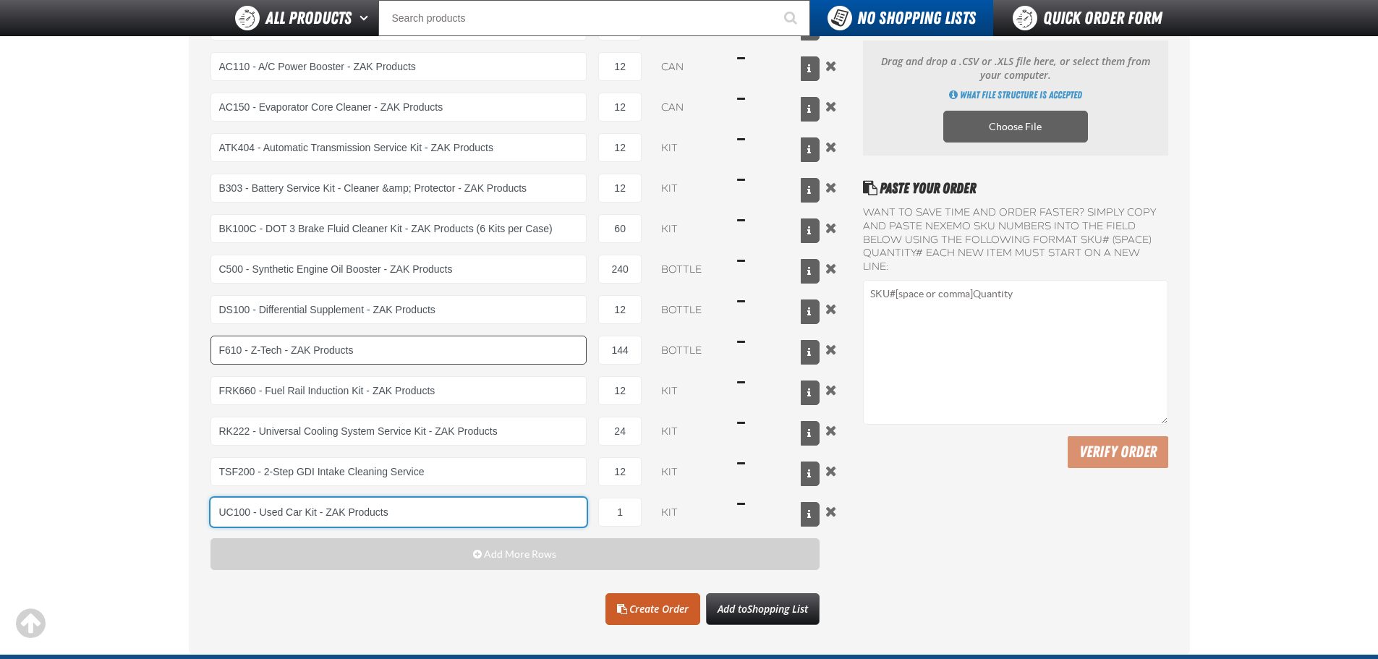
type input "UC100 - Used Car Kit - ZAK Products"
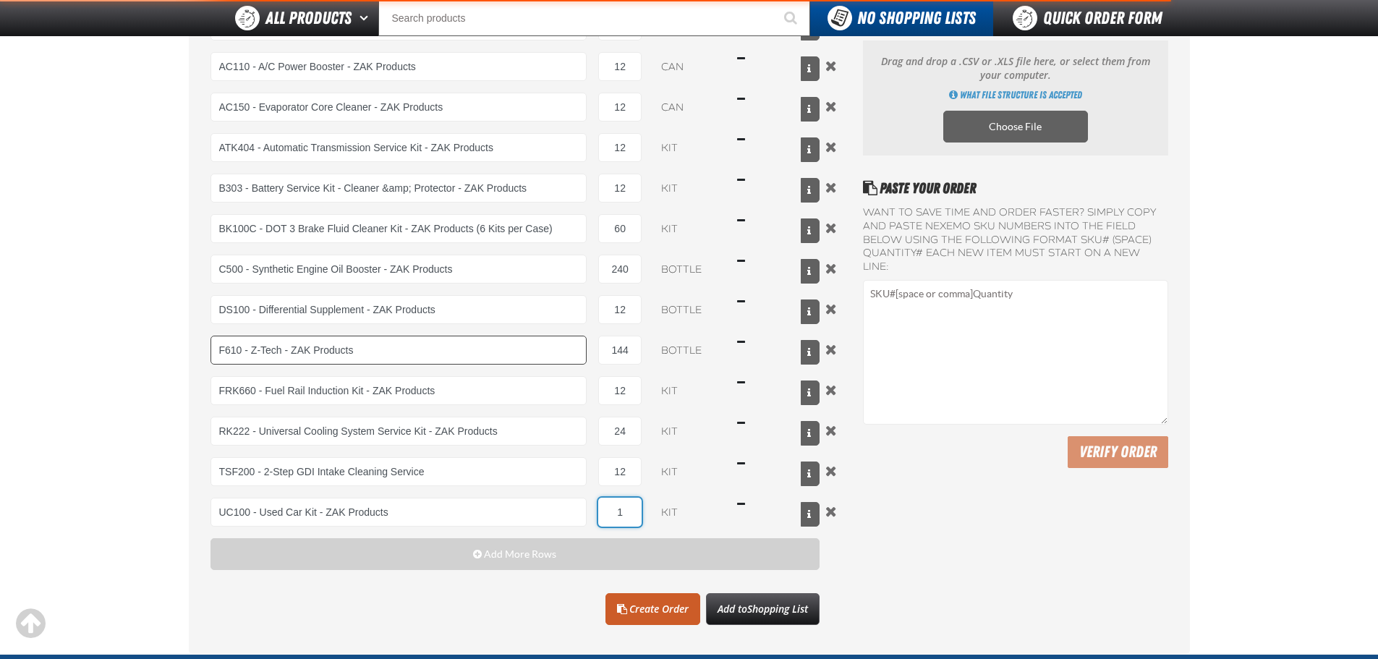
type input "3"
type input "UC100 - Used Car Kit - ZAK Products"
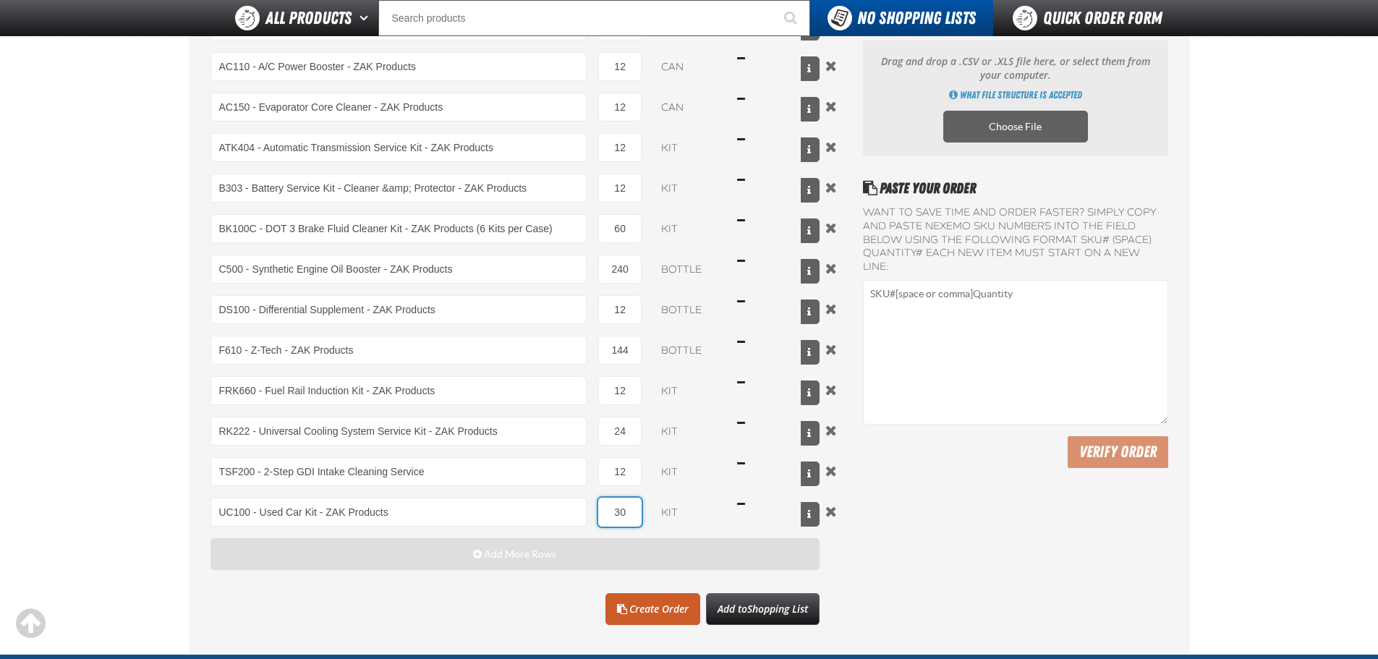
type input "30"
click at [434, 556] on button "Add More Rows" at bounding box center [516, 554] width 610 height 32
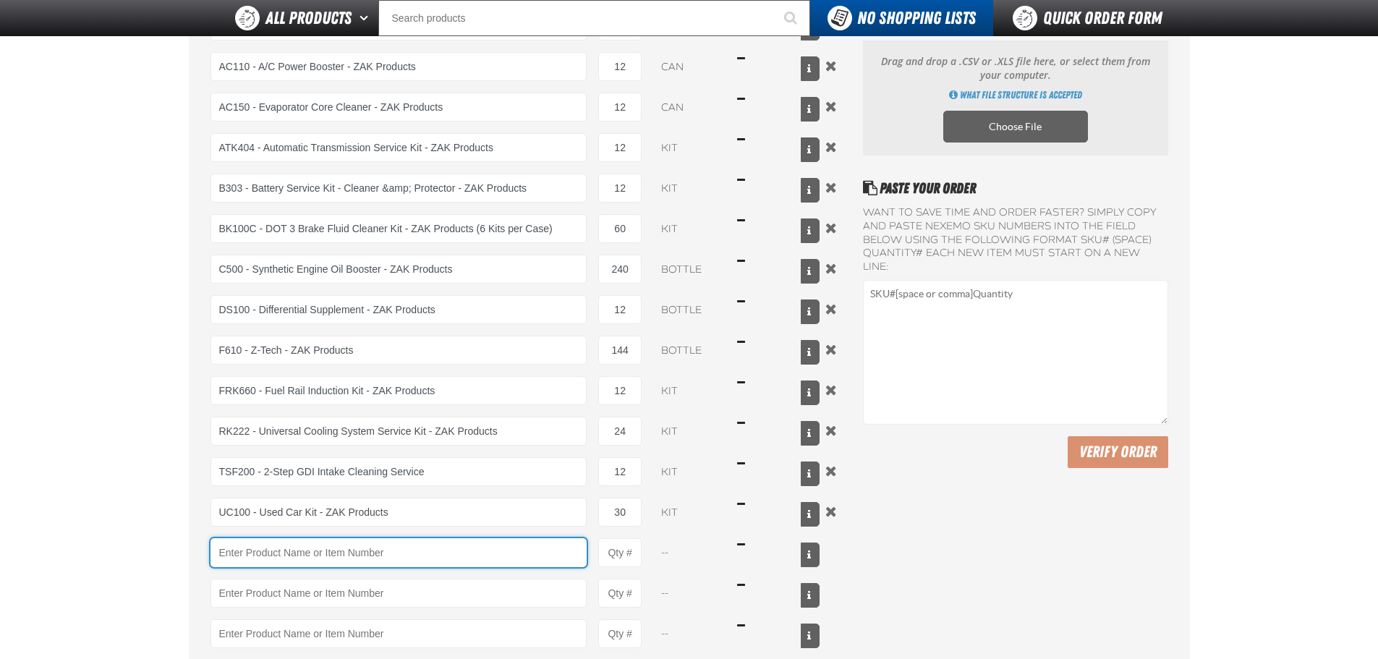
click at [331, 552] on input "Product" at bounding box center [399, 552] width 377 height 29
type input "WS1000 - World Standard Performance Transmission Fluid - ZAK Products"
type input "1"
select select "bottle"
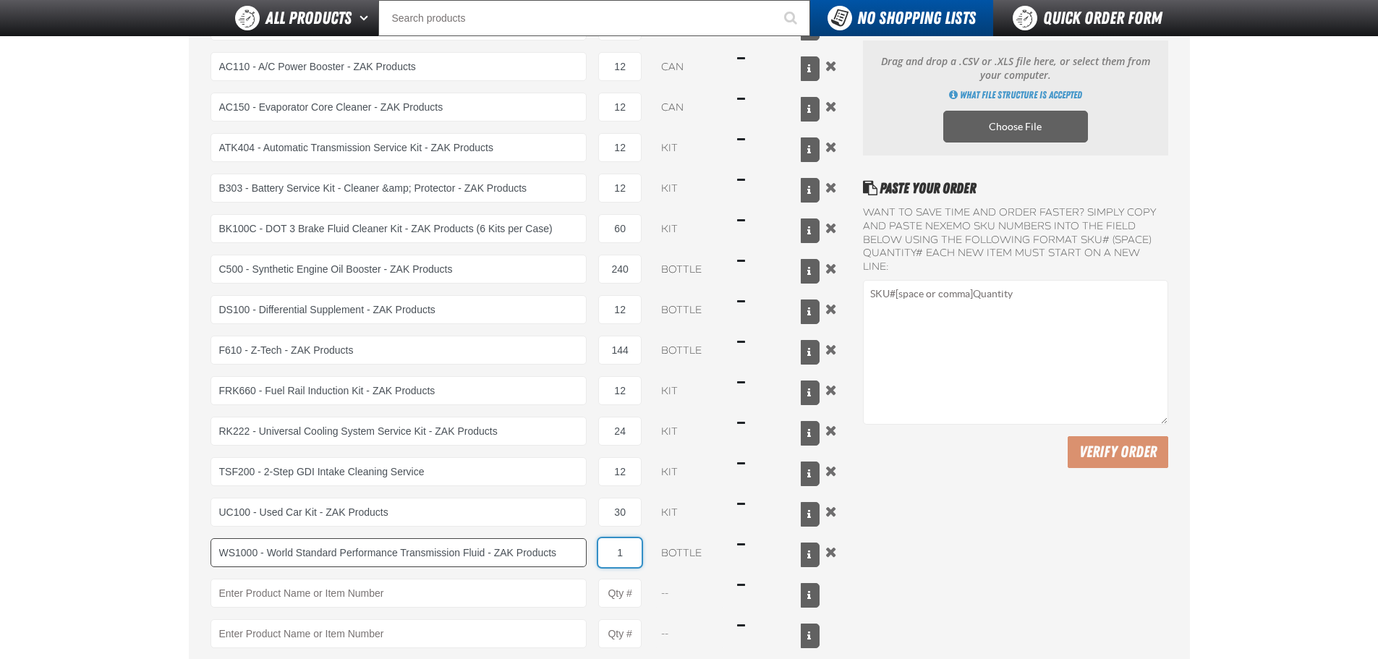
type input "WS1000 - World Standard Performance Transmission Fluid - ZAK Products"
type input "120"
click at [51, 476] on main "Quick Order A103 - Throttle Body and Intake Cleaner - ZAK Products 12 can $131.…" at bounding box center [689, 405] width 1378 height 902
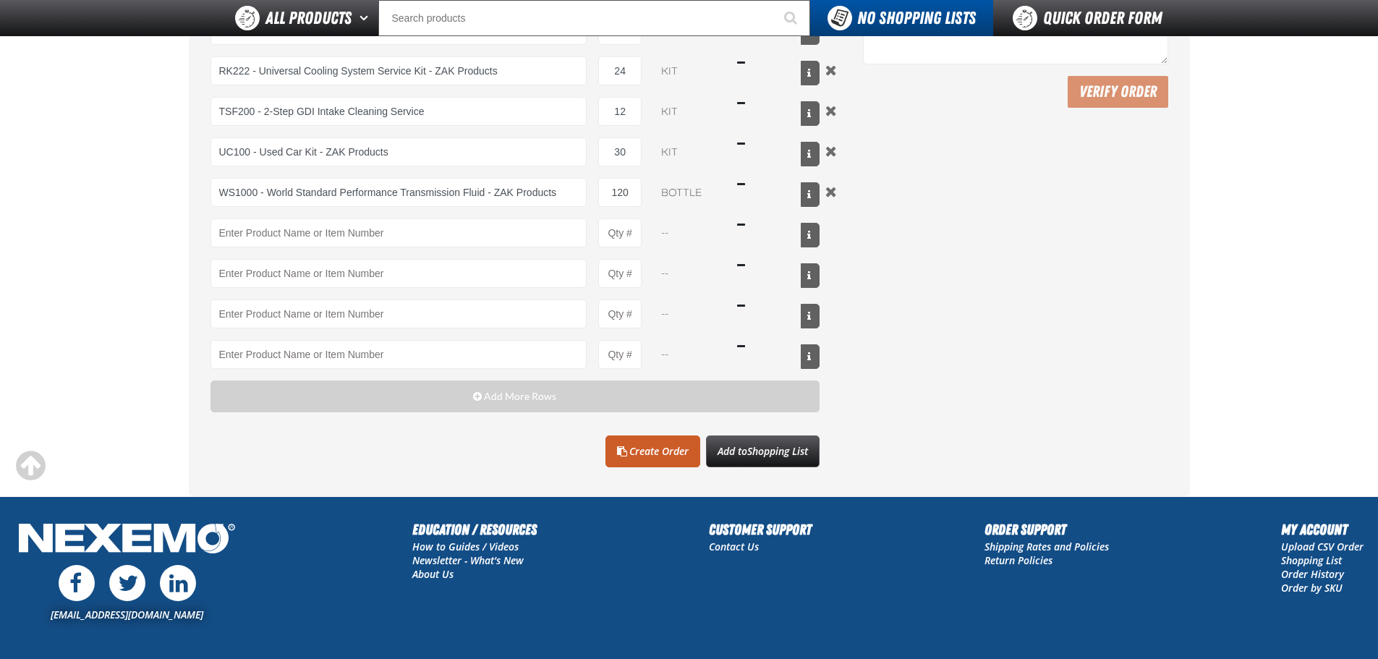
scroll to position [506, 0]
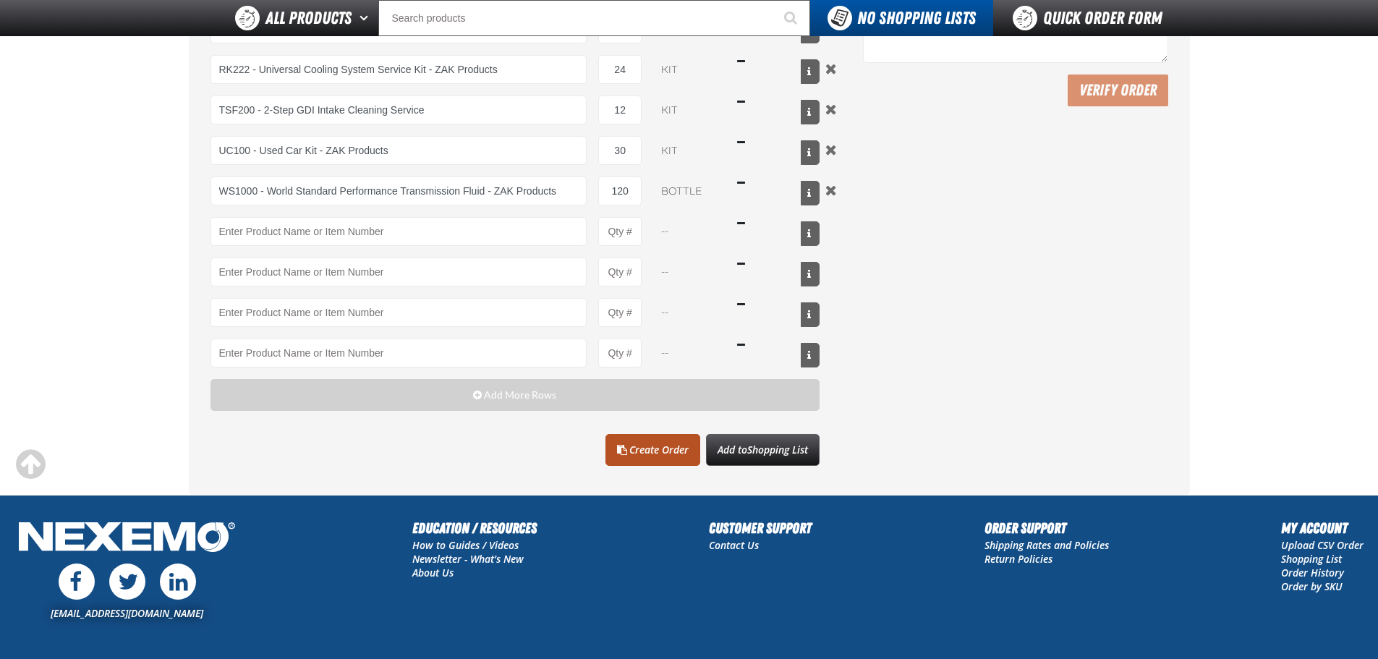
click at [652, 456] on link "Create Order" at bounding box center [653, 450] width 95 height 32
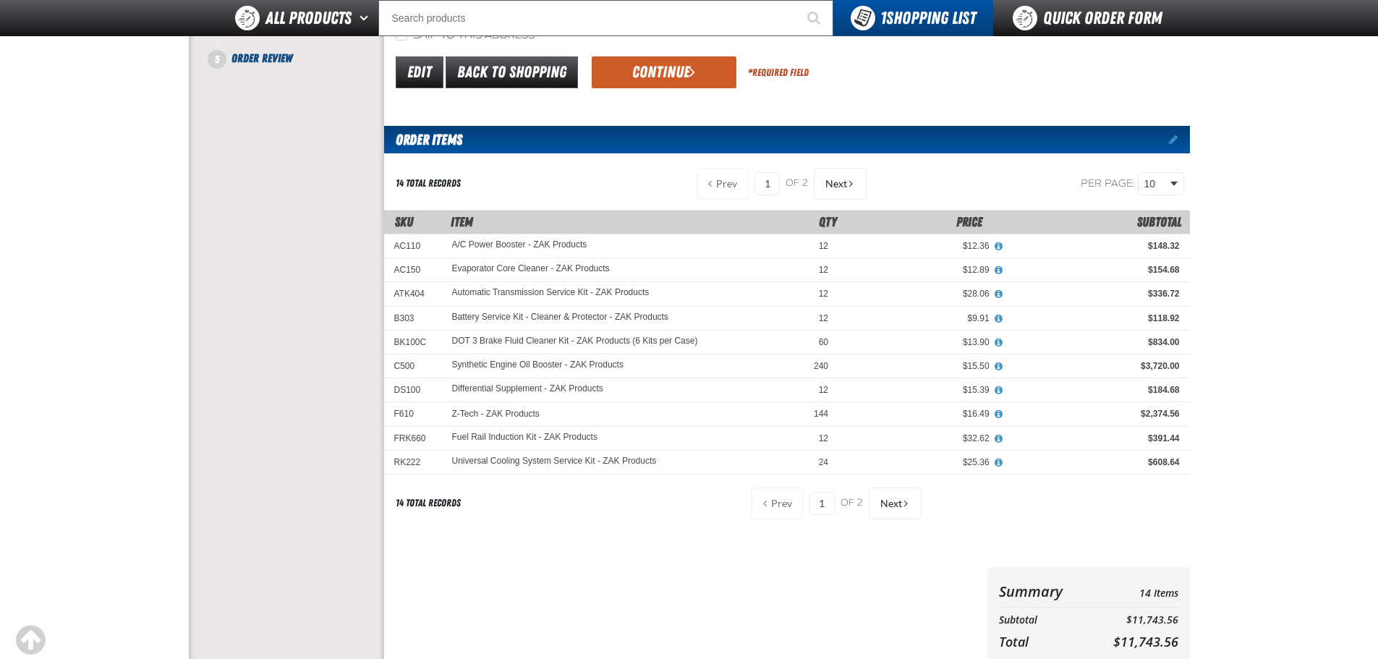
scroll to position [222, 0]
click at [578, 568] on div at bounding box center [683, 619] width 598 height 103
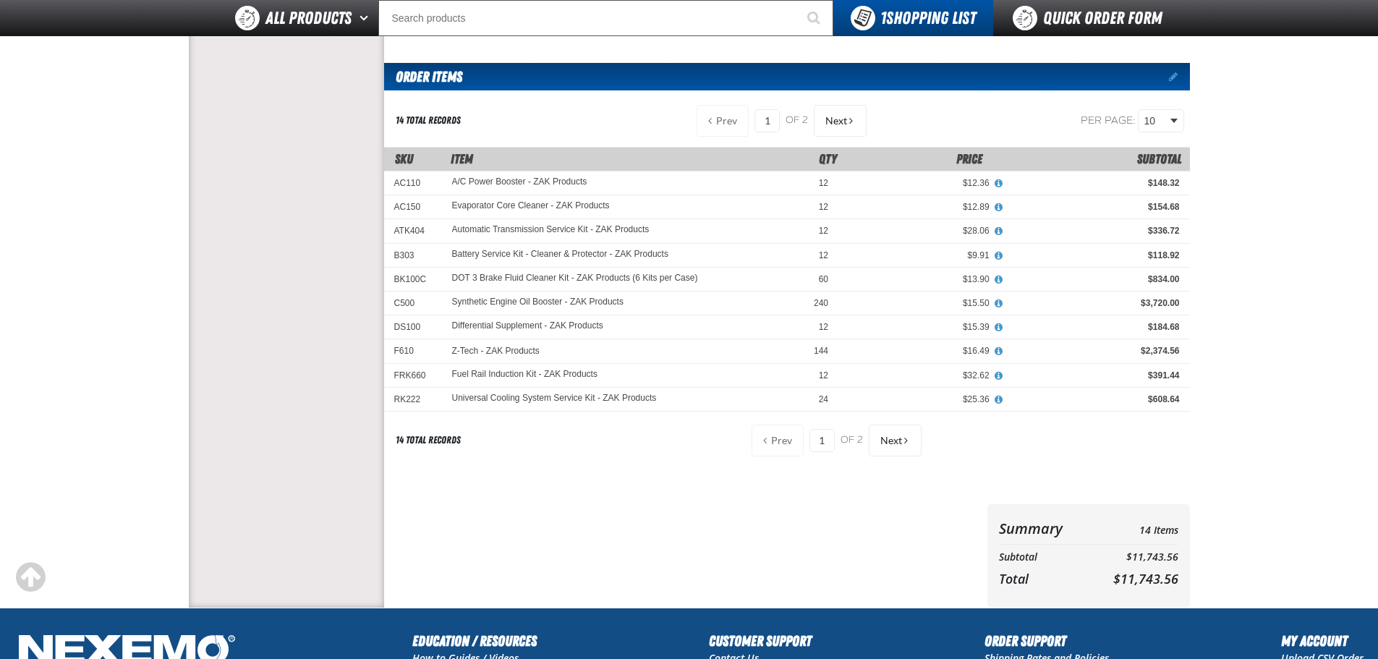
scroll to position [294, 0]
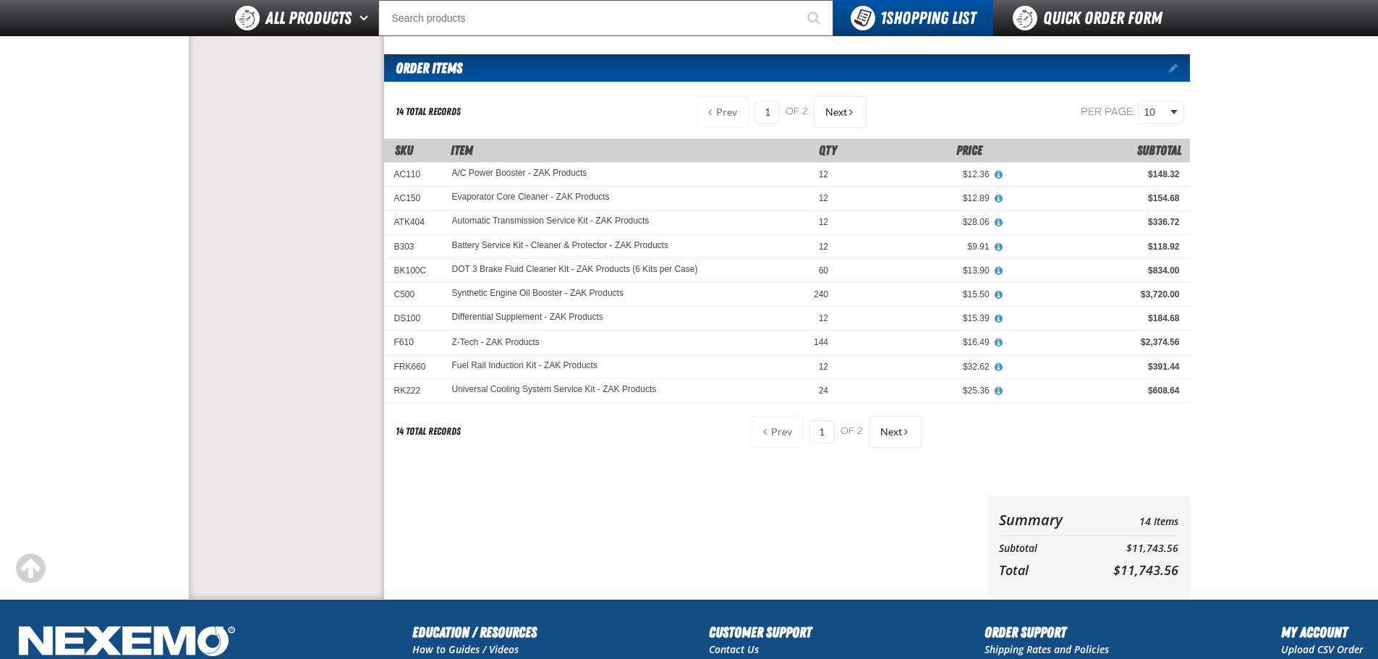
click at [586, 522] on div at bounding box center [683, 547] width 598 height 103
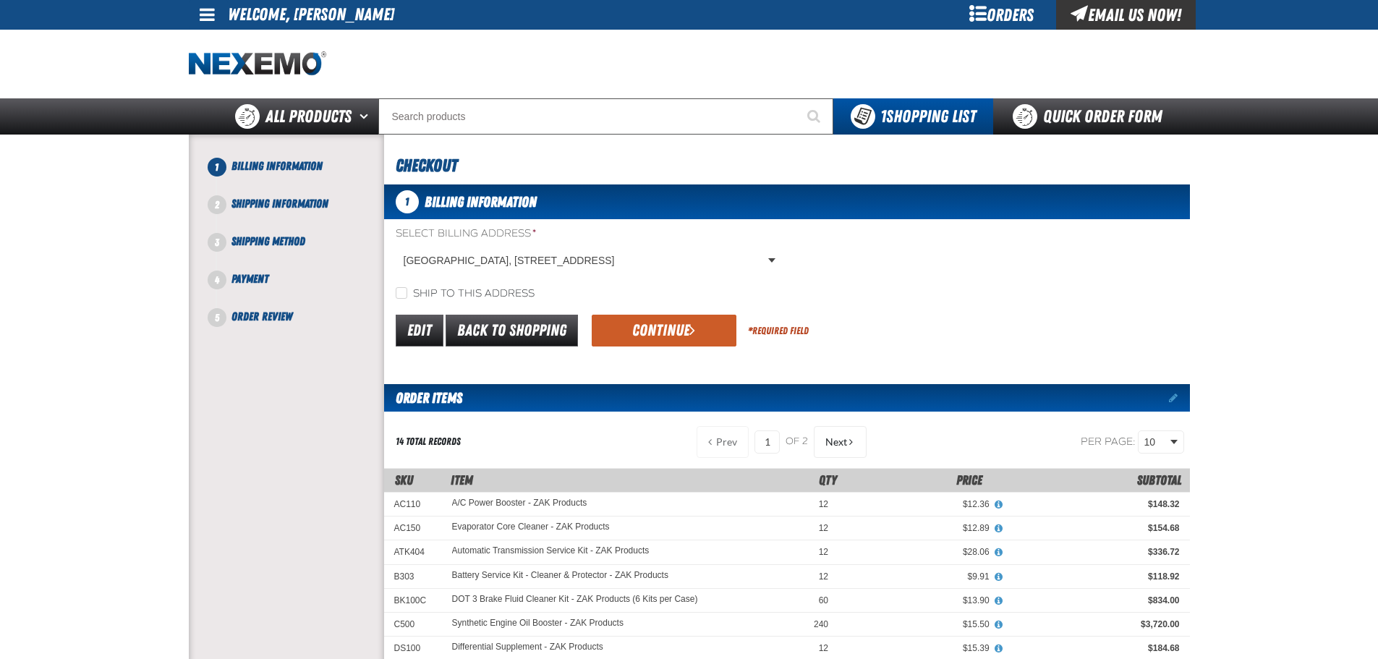
scroll to position [0, 0]
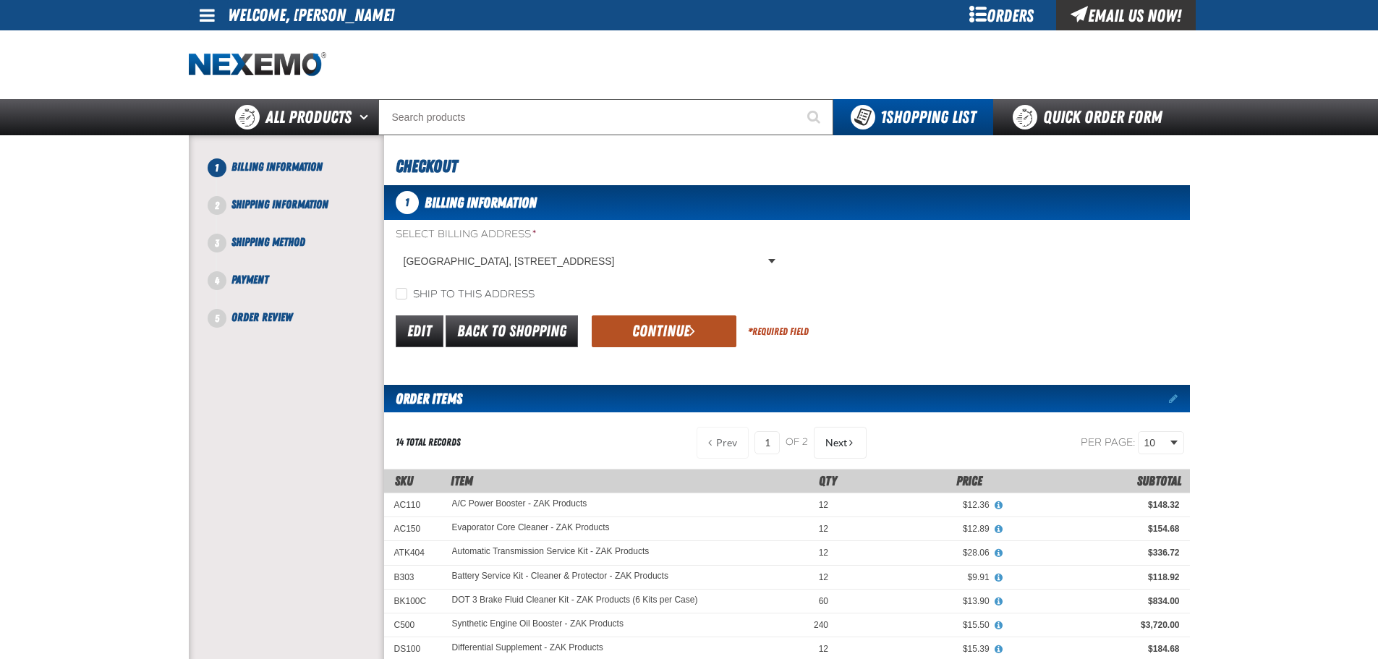
click at [652, 335] on button "Continue" at bounding box center [664, 331] width 145 height 32
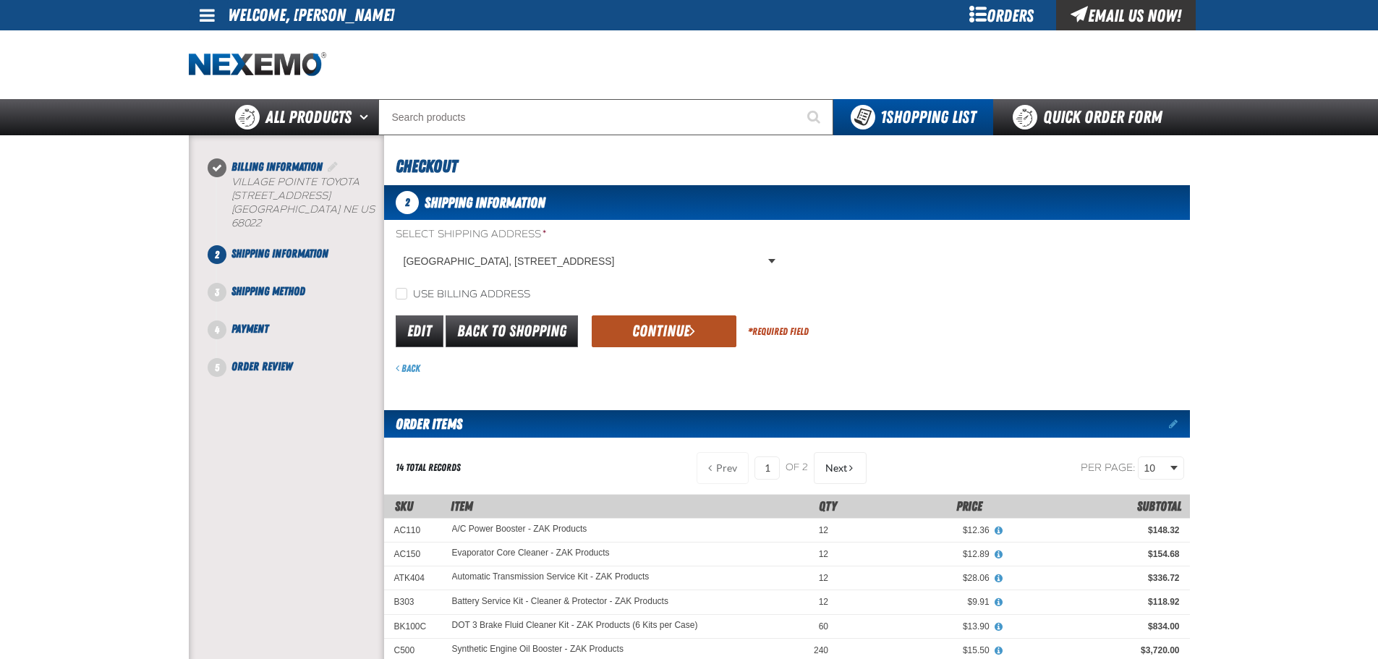
click at [643, 332] on button "Continue" at bounding box center [664, 331] width 145 height 32
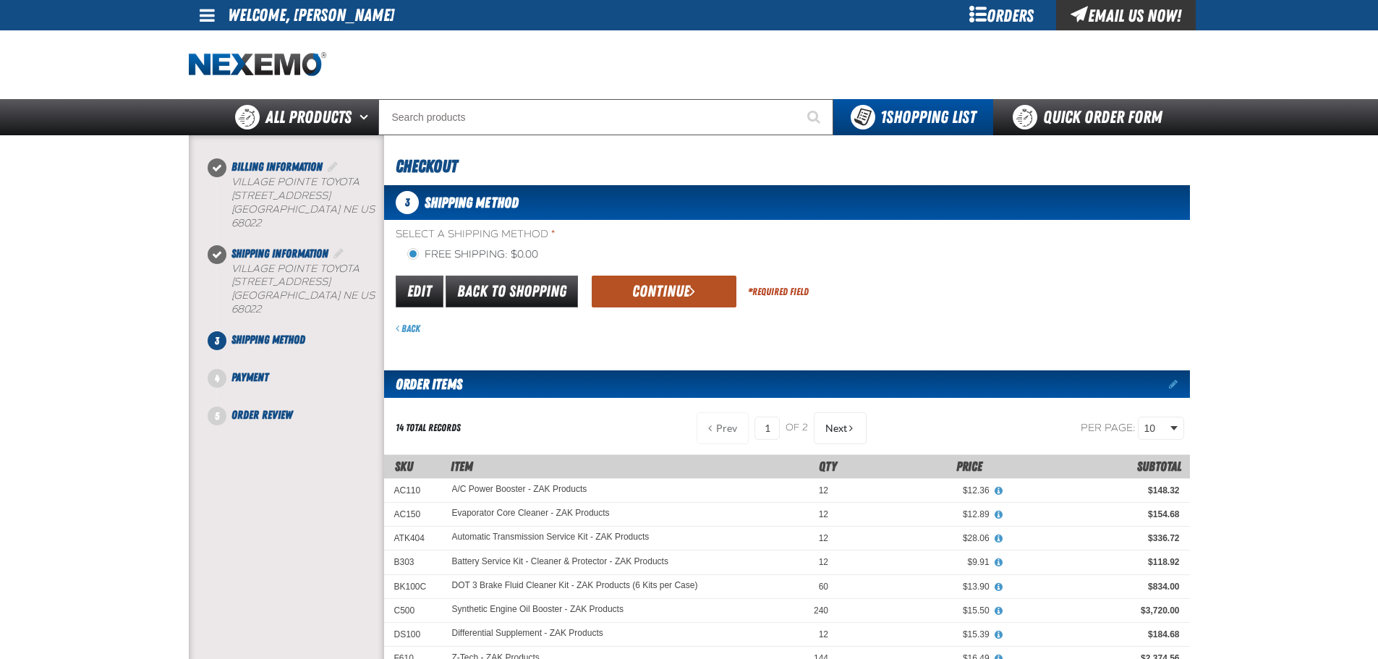
click at [632, 305] on button "Continue" at bounding box center [664, 292] width 145 height 32
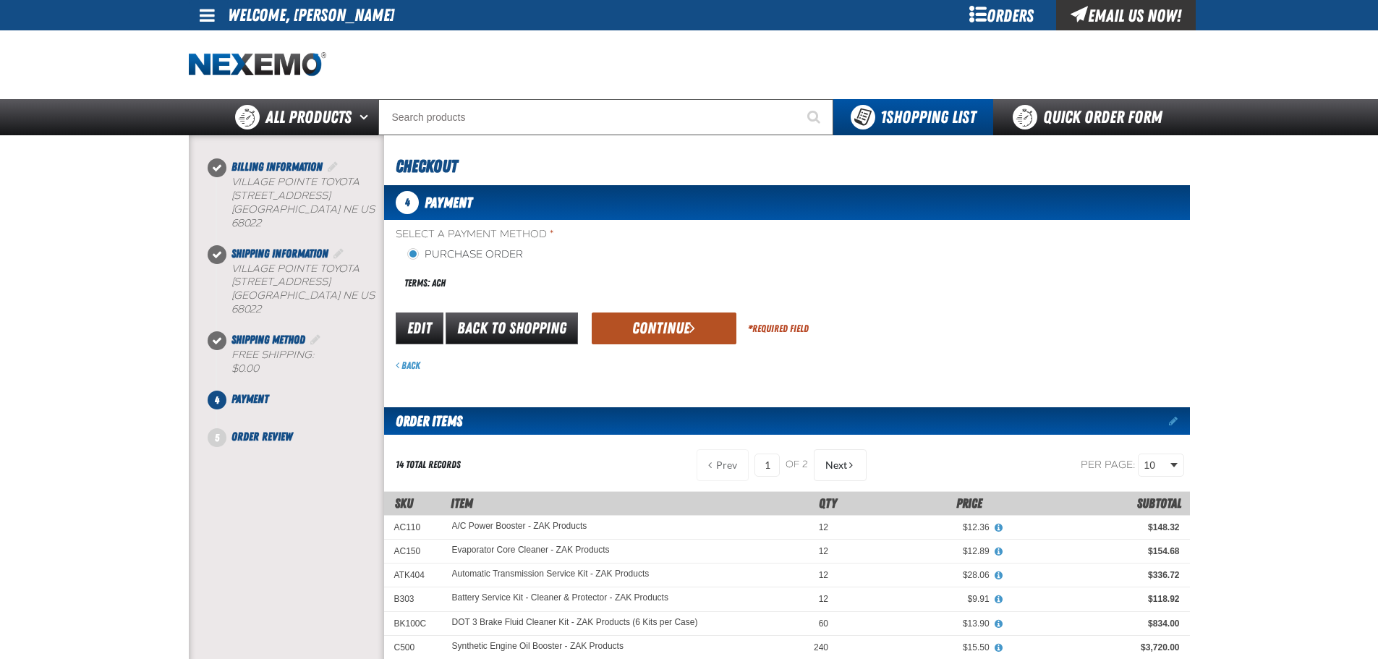
click at [657, 332] on button "Continue" at bounding box center [664, 329] width 145 height 32
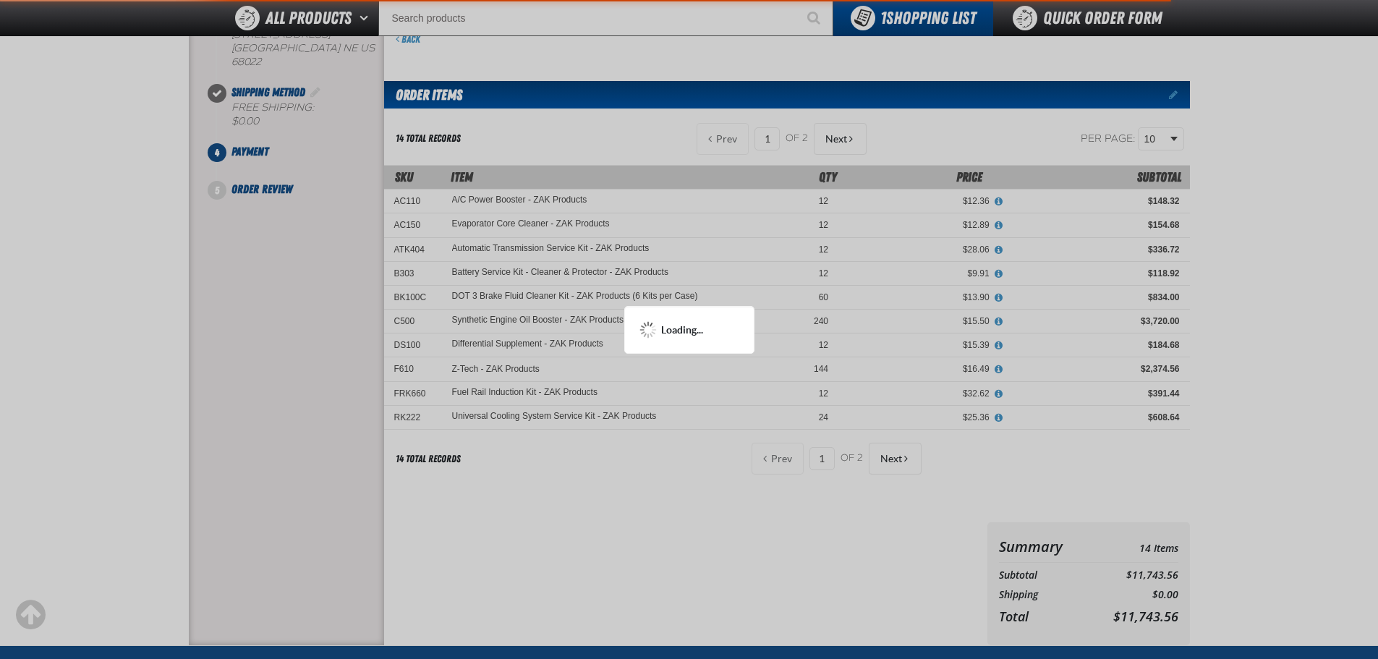
scroll to position [217, 0]
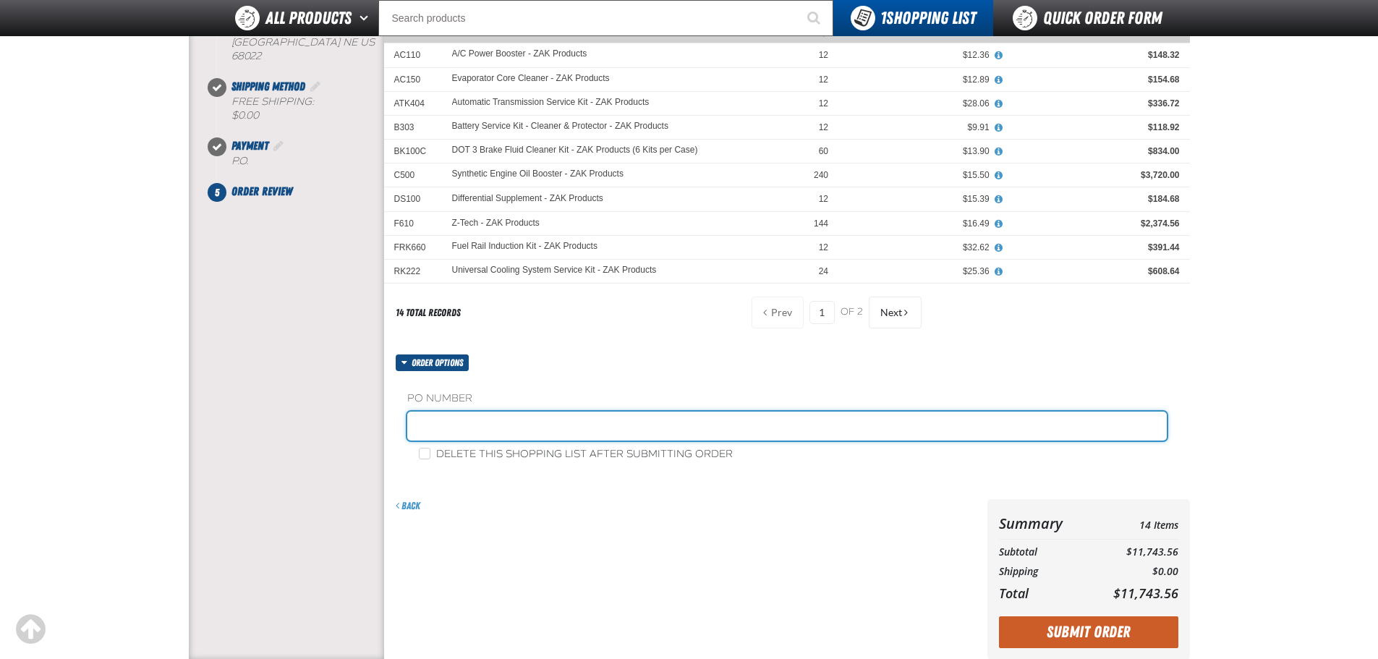
click at [499, 420] on input "text" at bounding box center [787, 426] width 760 height 29
type input "11AUG25 STK"
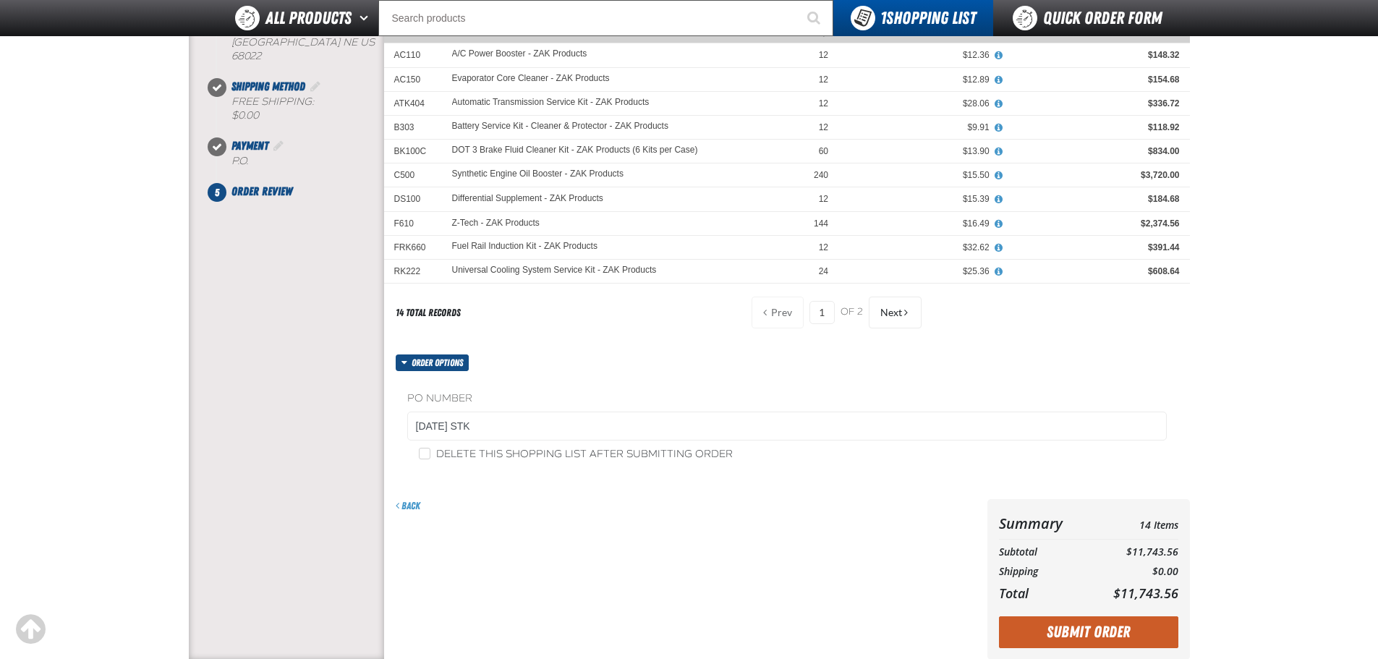
click at [565, 585] on div "Back" at bounding box center [683, 579] width 598 height 161
click at [428, 453] on input "Delete this shopping list after submitting order" at bounding box center [425, 454] width 12 height 12
checkbox input "true"
click at [609, 493] on form "Order options PO Number 11AUG25 STK Delete this shopping list after submitting …" at bounding box center [787, 507] width 806 height 305
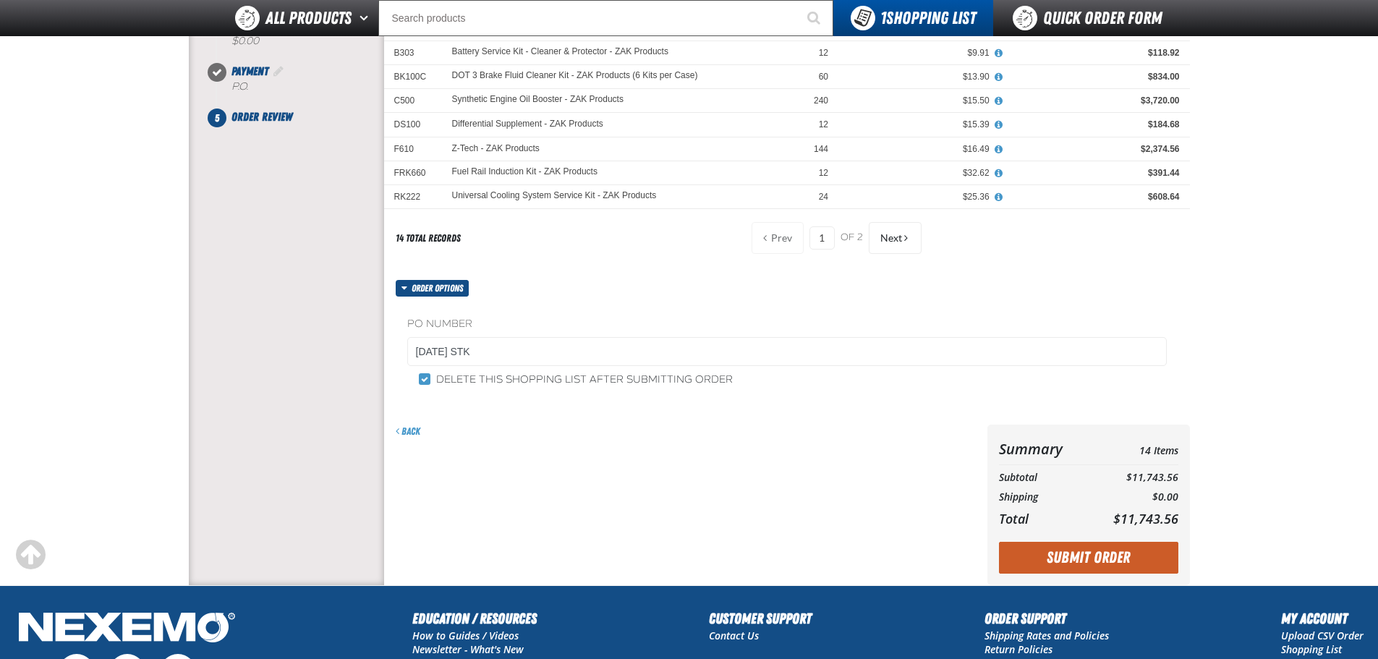
scroll to position [362, 0]
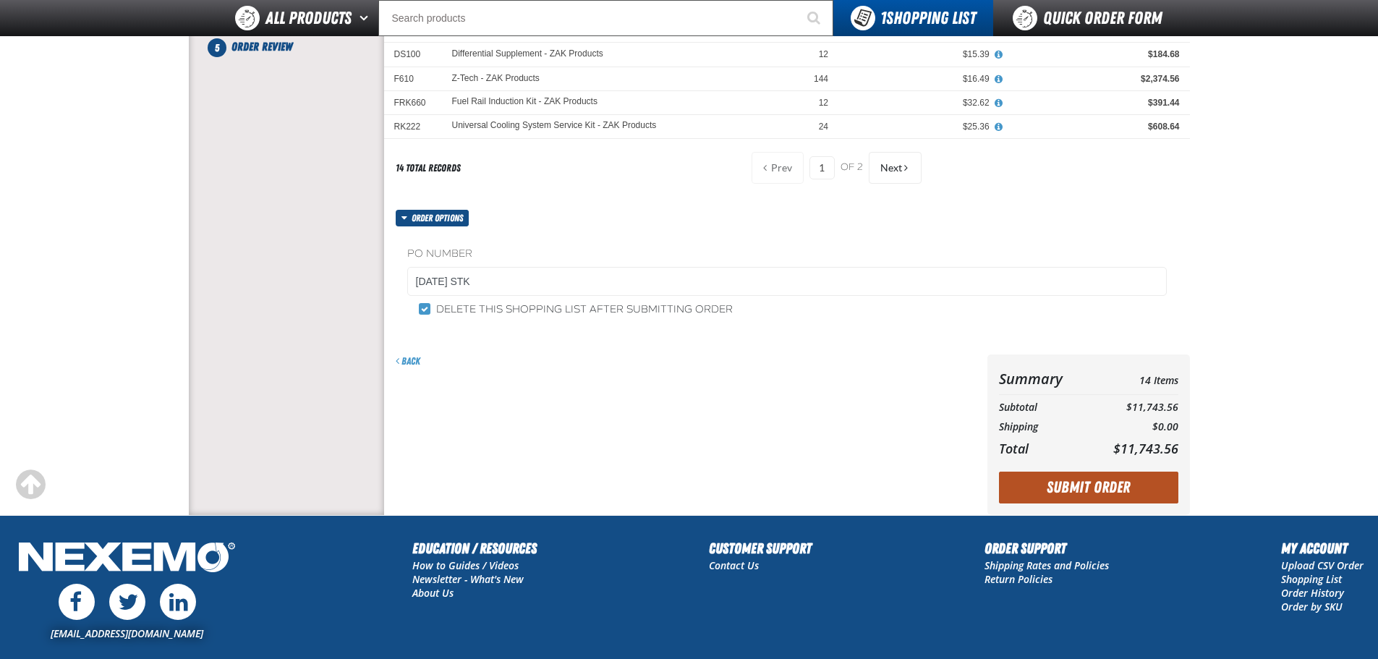
click at [1039, 493] on button "Submit Order" at bounding box center [1088, 488] width 179 height 32
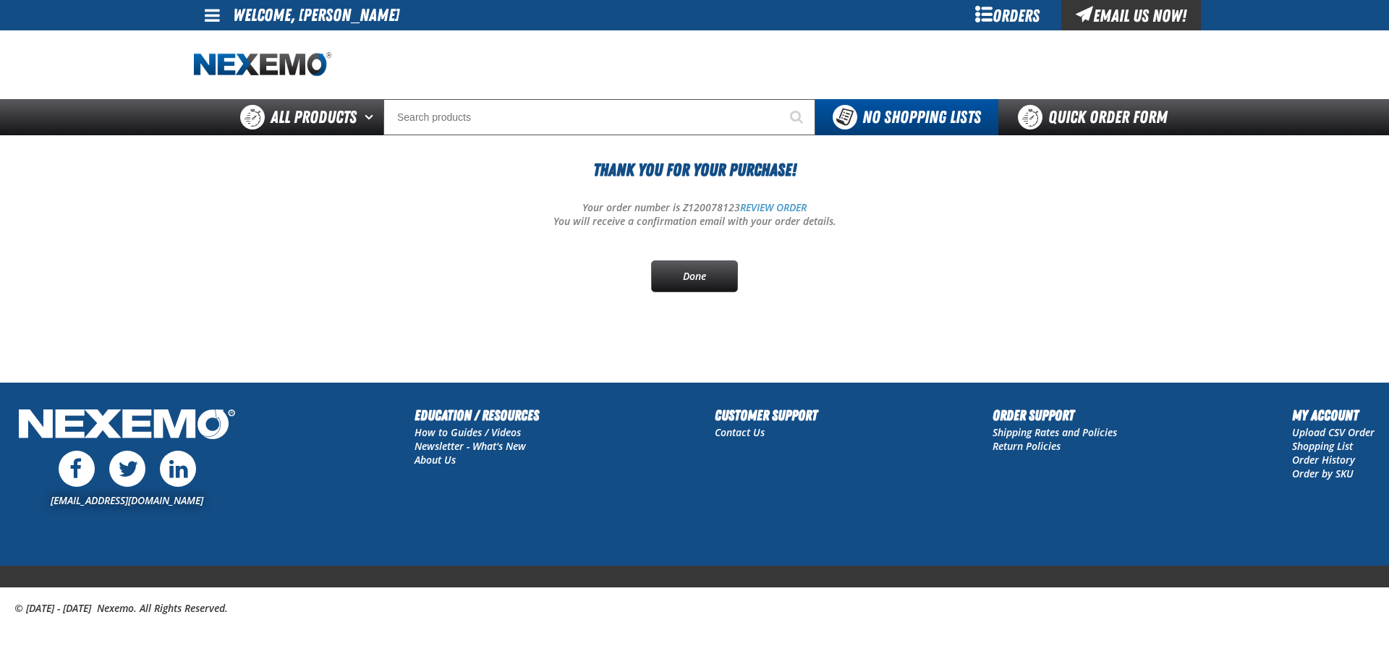
drag, startPoint x: 902, startPoint y: 304, endPoint x: 889, endPoint y: 314, distance: 15.9
click at [901, 304] on section "Thank You For Your Purchase! Your order number is Z120078123 REVIEW ORDER You w…" at bounding box center [694, 239] width 1001 height 208
